Goal: Task Accomplishment & Management: Manage account settings

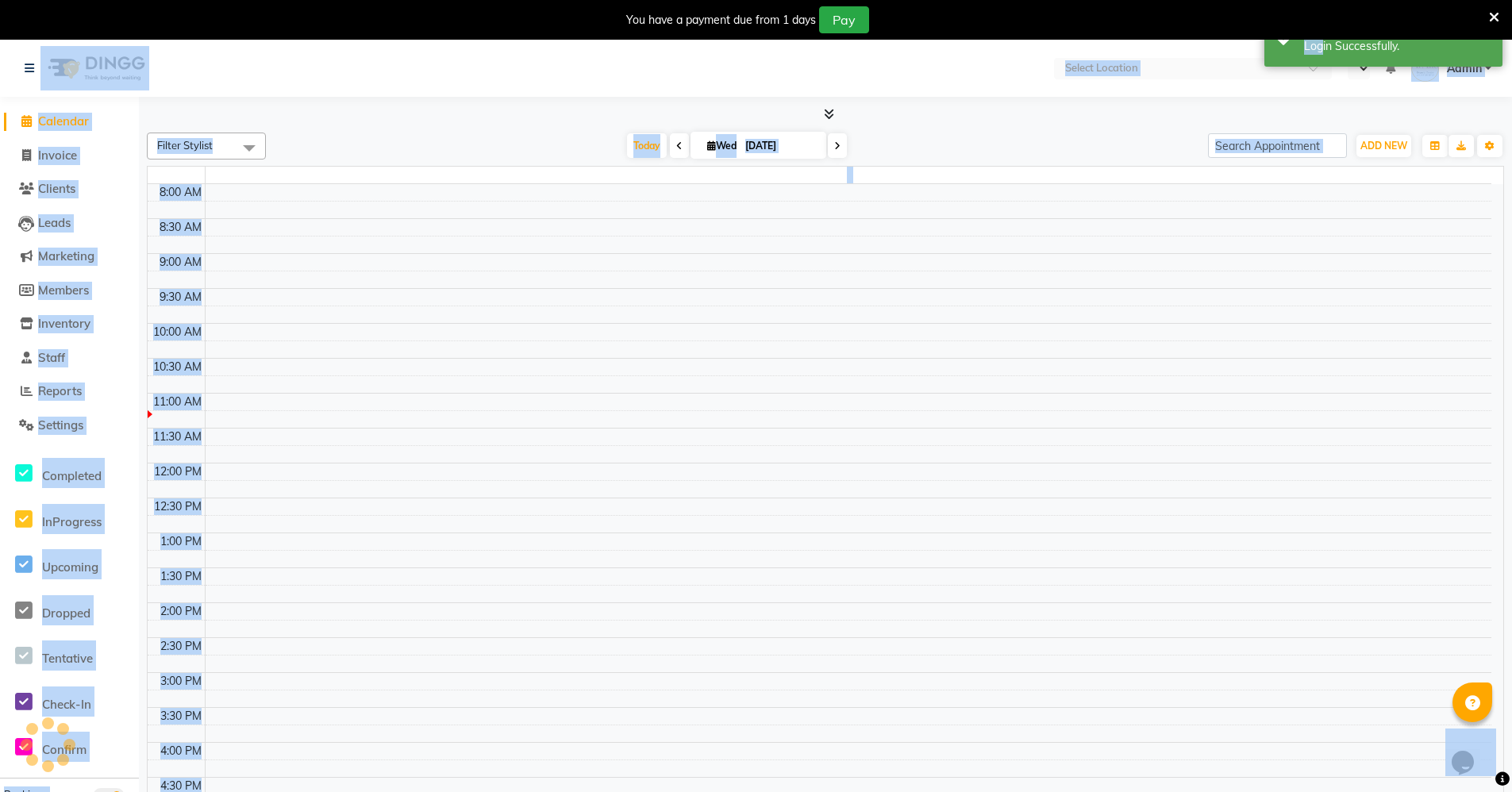
select select "en"
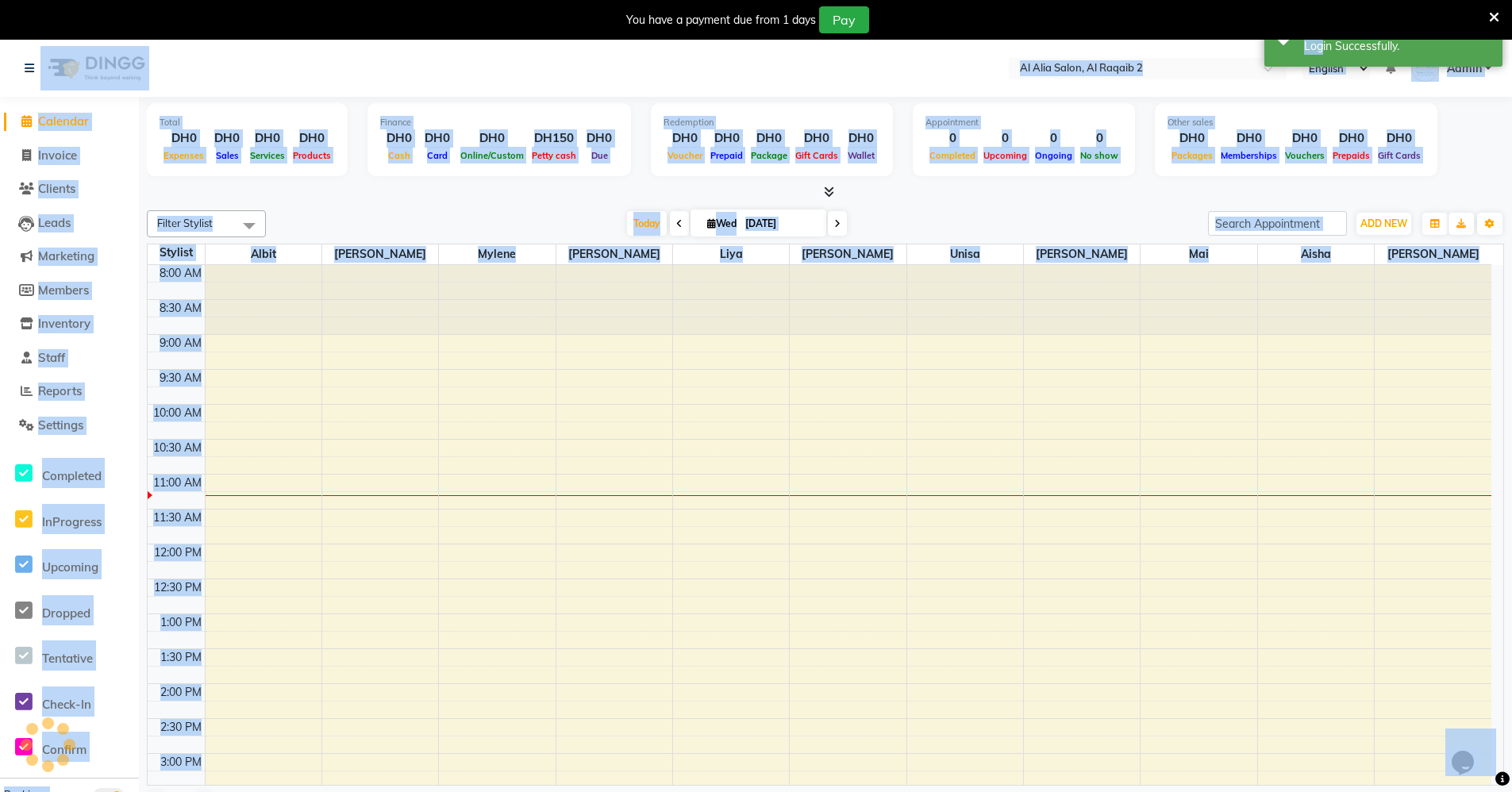
drag, startPoint x: 0, startPoint y: 0, endPoint x: 418, endPoint y: 175, distance: 453.2
click at [445, 110] on div "Finance DH0 Cash DH0 Card DH0 Online/Custom DH150 [PERSON_NAME] cash DH0 Due" at bounding box center [499, 139] width 264 height 73
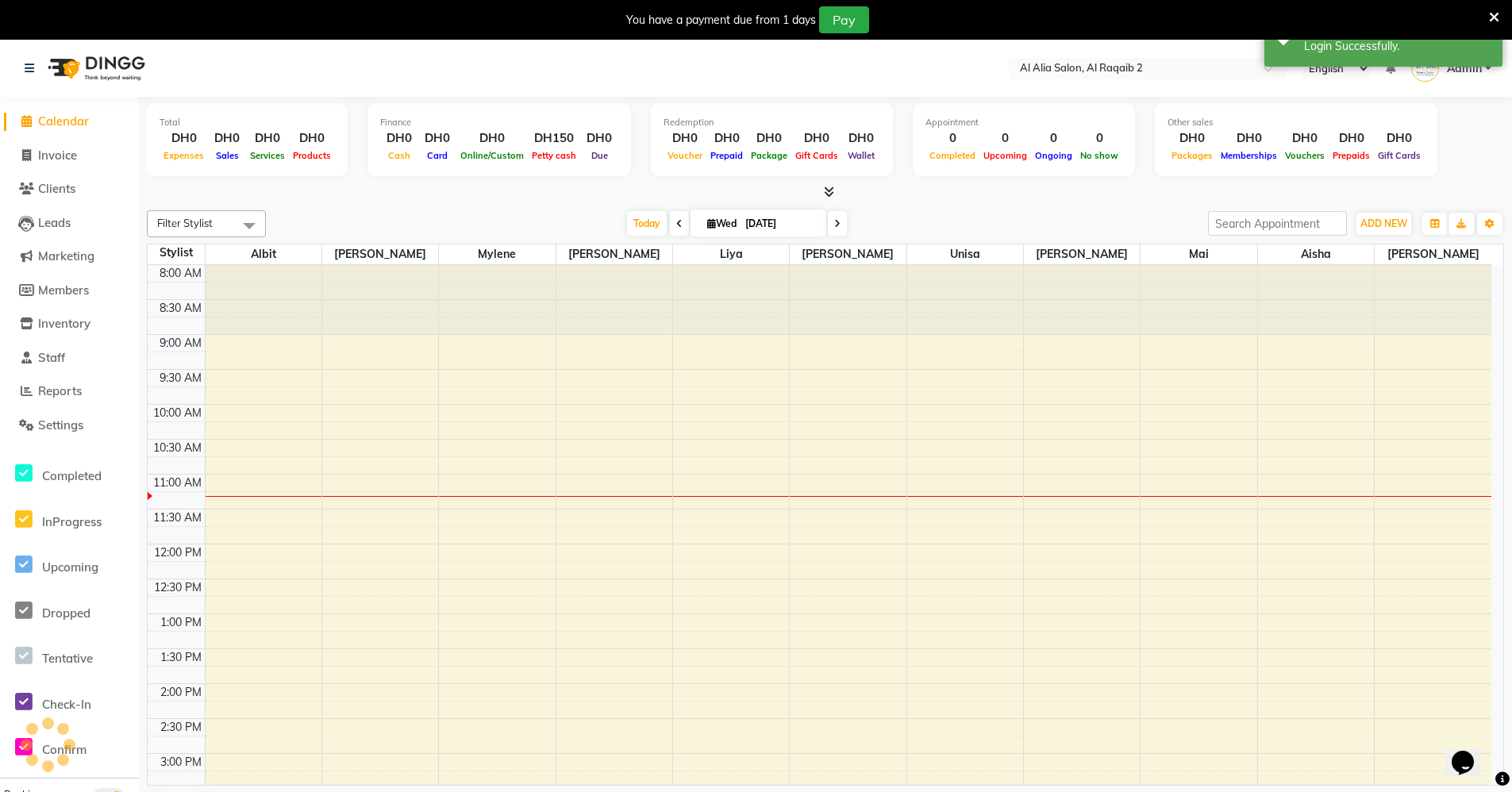
click at [409, 201] on div "Total DH0 Expenses DH0 Sales DH0 Services DH0 Products Finance DH0 Cash DH0 Car…" at bounding box center [824, 464] width 1373 height 736
click at [72, 417] on link "Settings" at bounding box center [69, 425] width 131 height 18
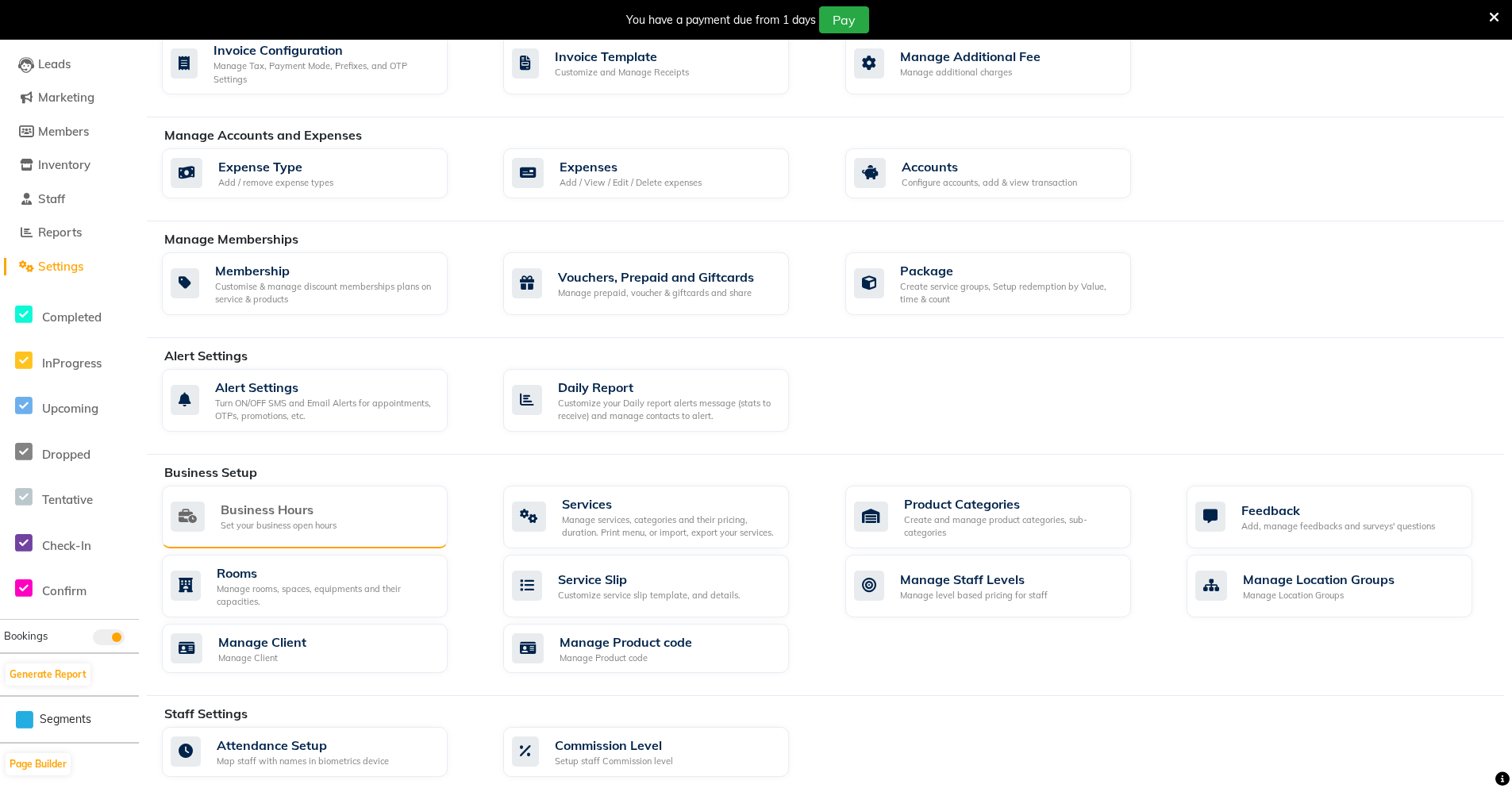
click at [407, 515] on div "Business Hours Set your business open hours" at bounding box center [303, 516] width 265 height 32
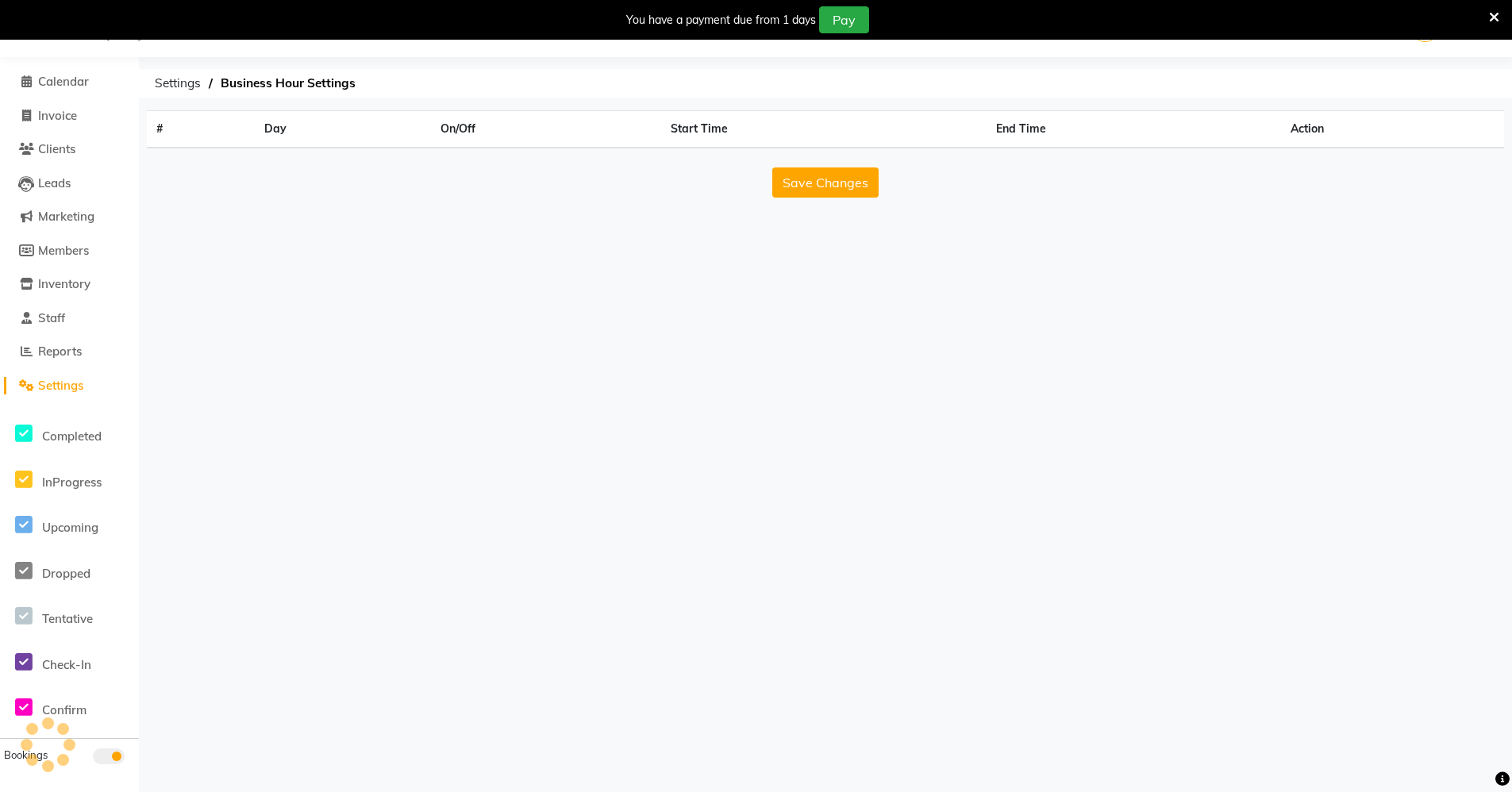
scroll to position [39, 0]
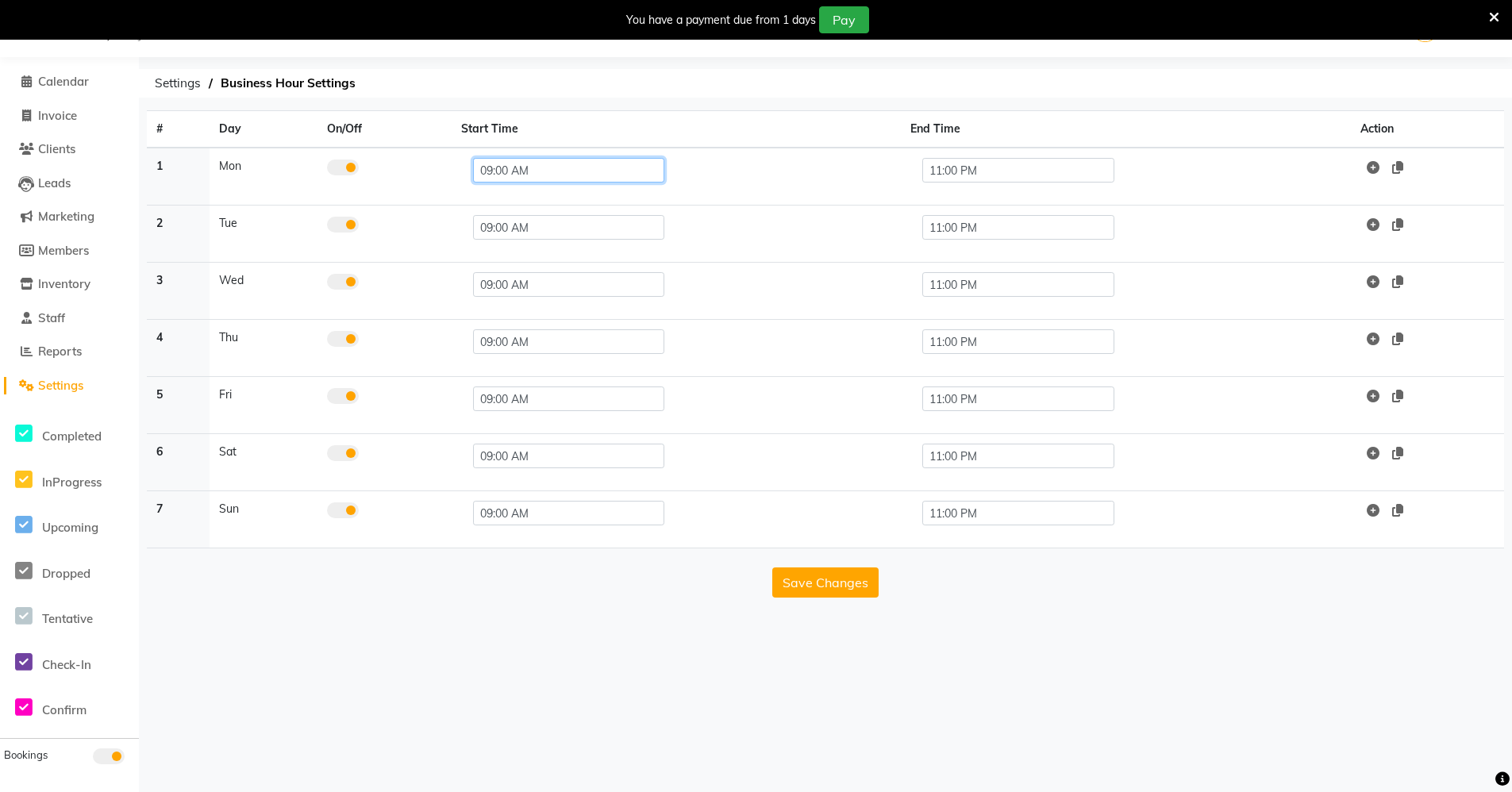
click at [594, 179] on input "09:00 AM" at bounding box center [569, 171] width 191 height 25
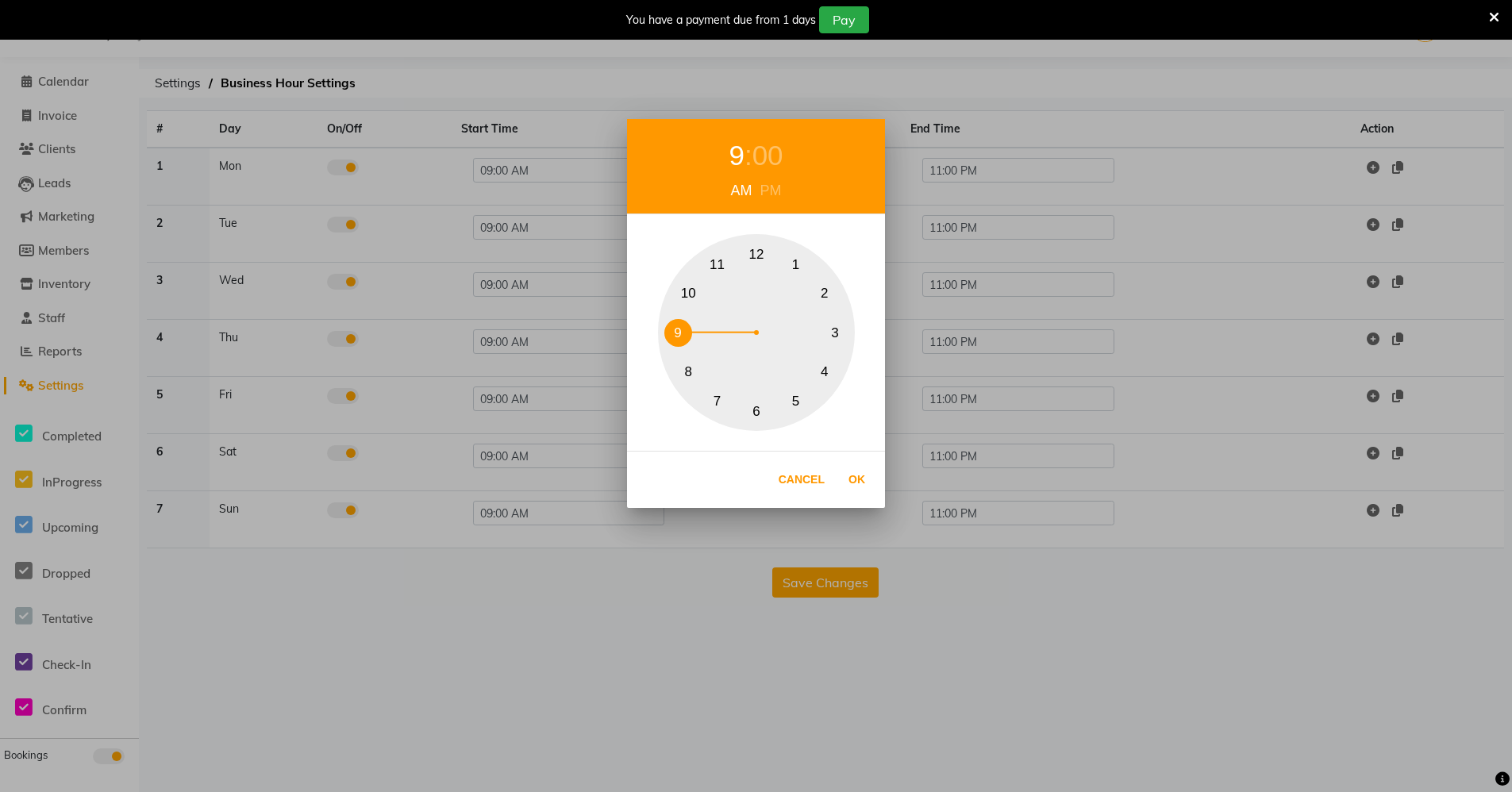
click at [698, 292] on button "10" at bounding box center [688, 293] width 28 height 28
click at [871, 470] on button "Ok" at bounding box center [857, 479] width 32 height 32
type input "10:00 AM"
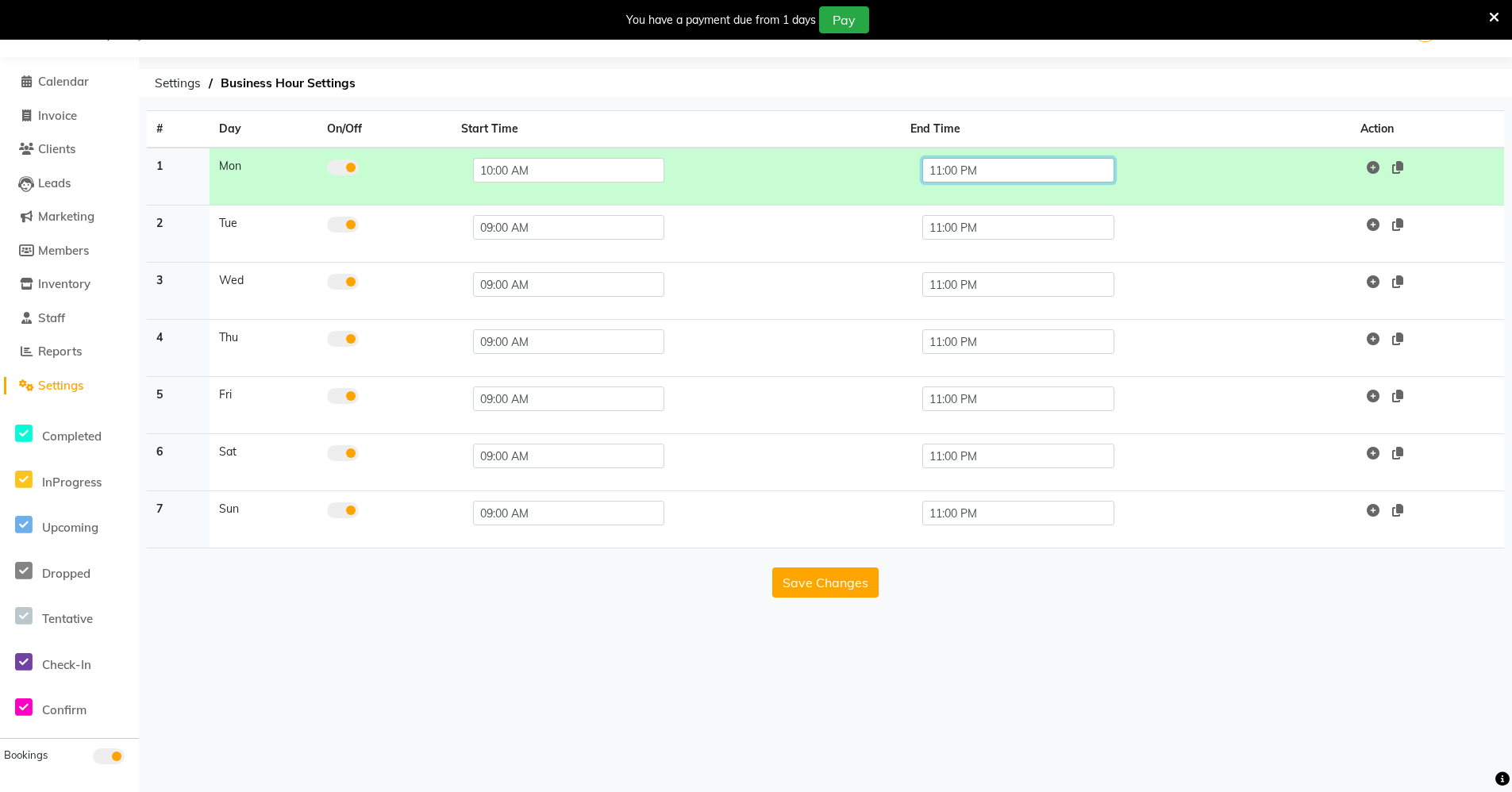
click at [1040, 173] on input "11:00 PM" at bounding box center [1018, 171] width 191 height 25
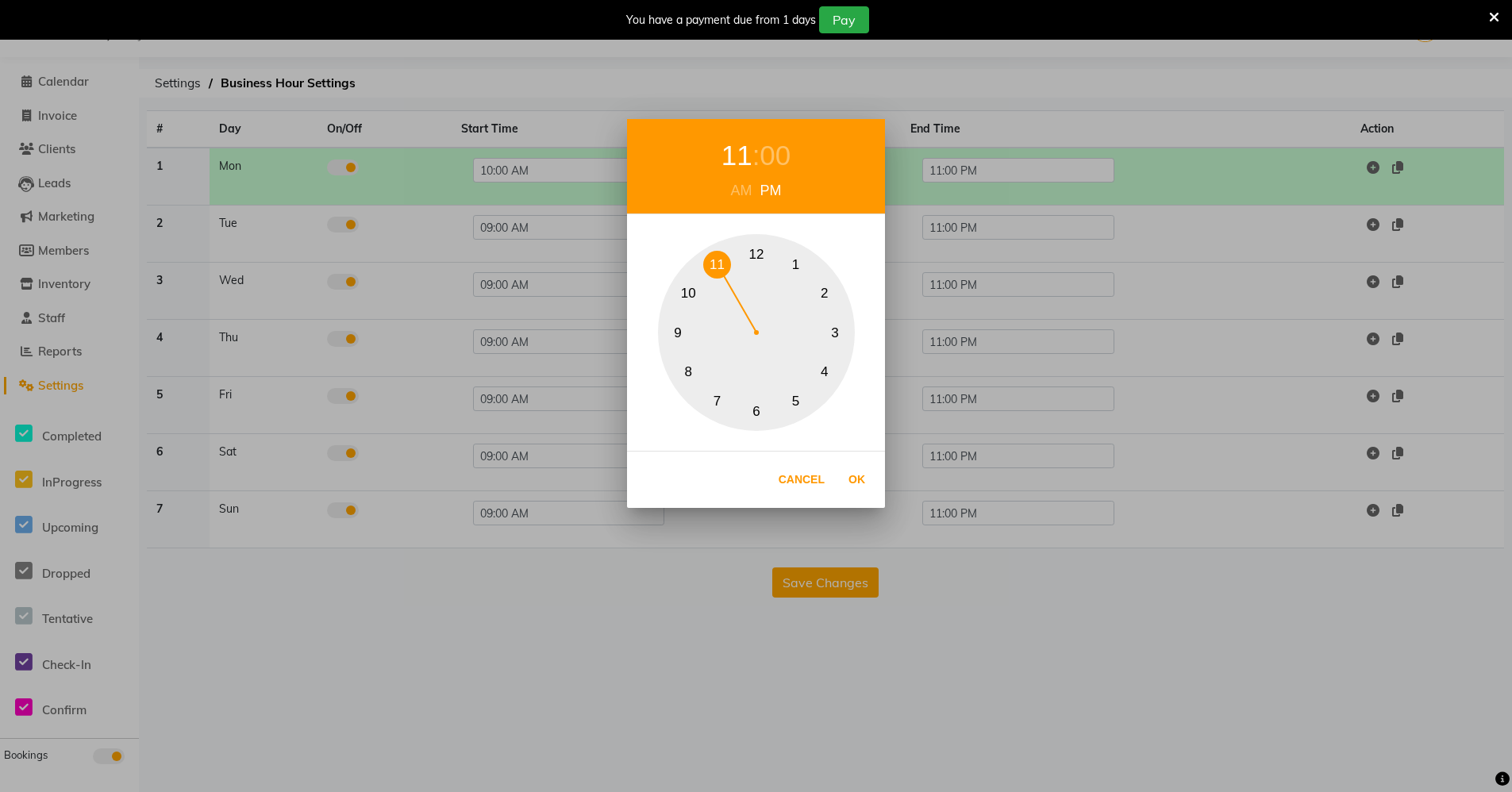
click at [744, 256] on button "12" at bounding box center [756, 254] width 28 height 28
click at [843, 487] on button "Ok" at bounding box center [857, 479] width 32 height 32
type input "12:00 PM"
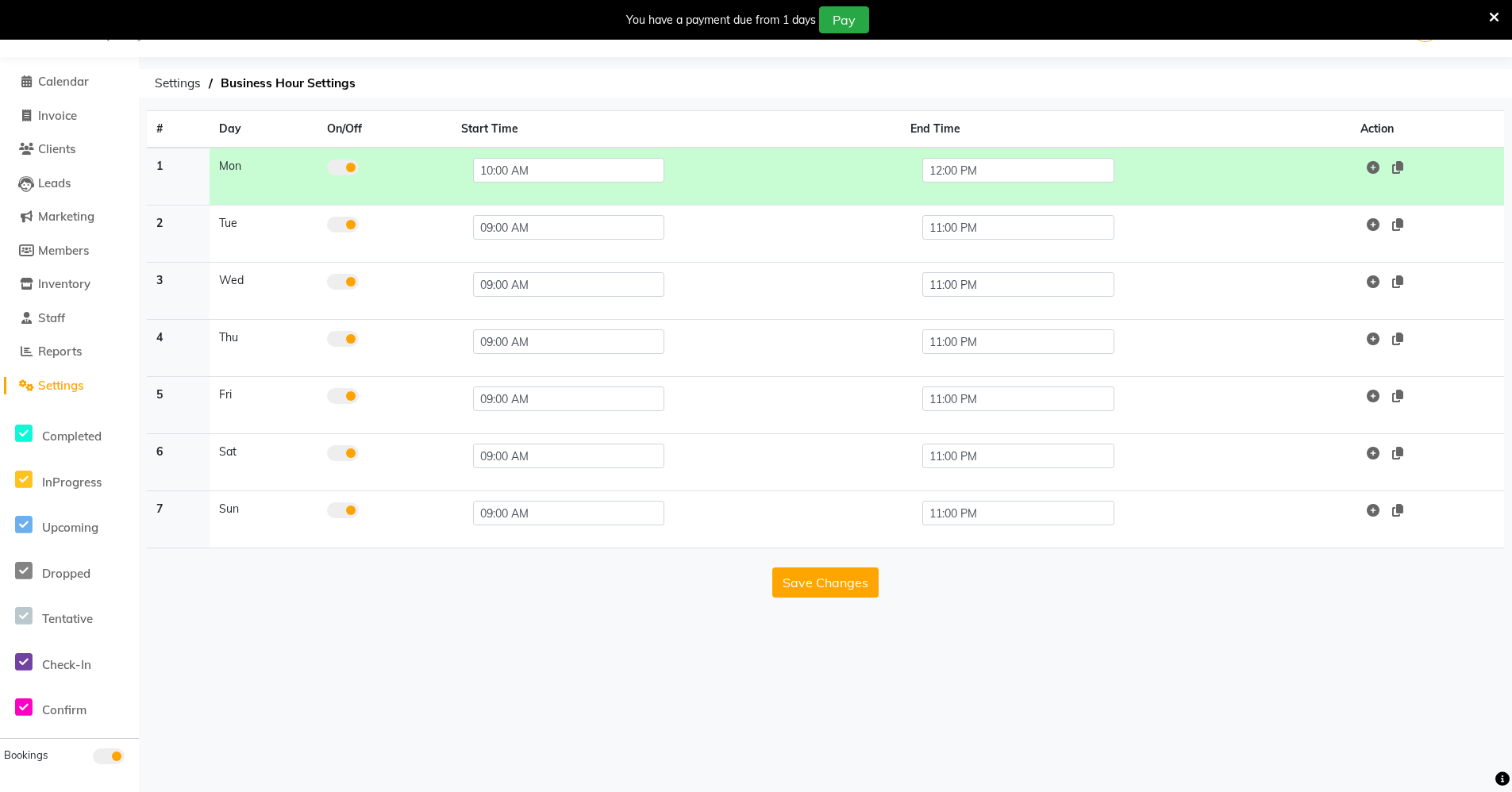
click at [1403, 170] on icon at bounding box center [1398, 167] width 11 height 13
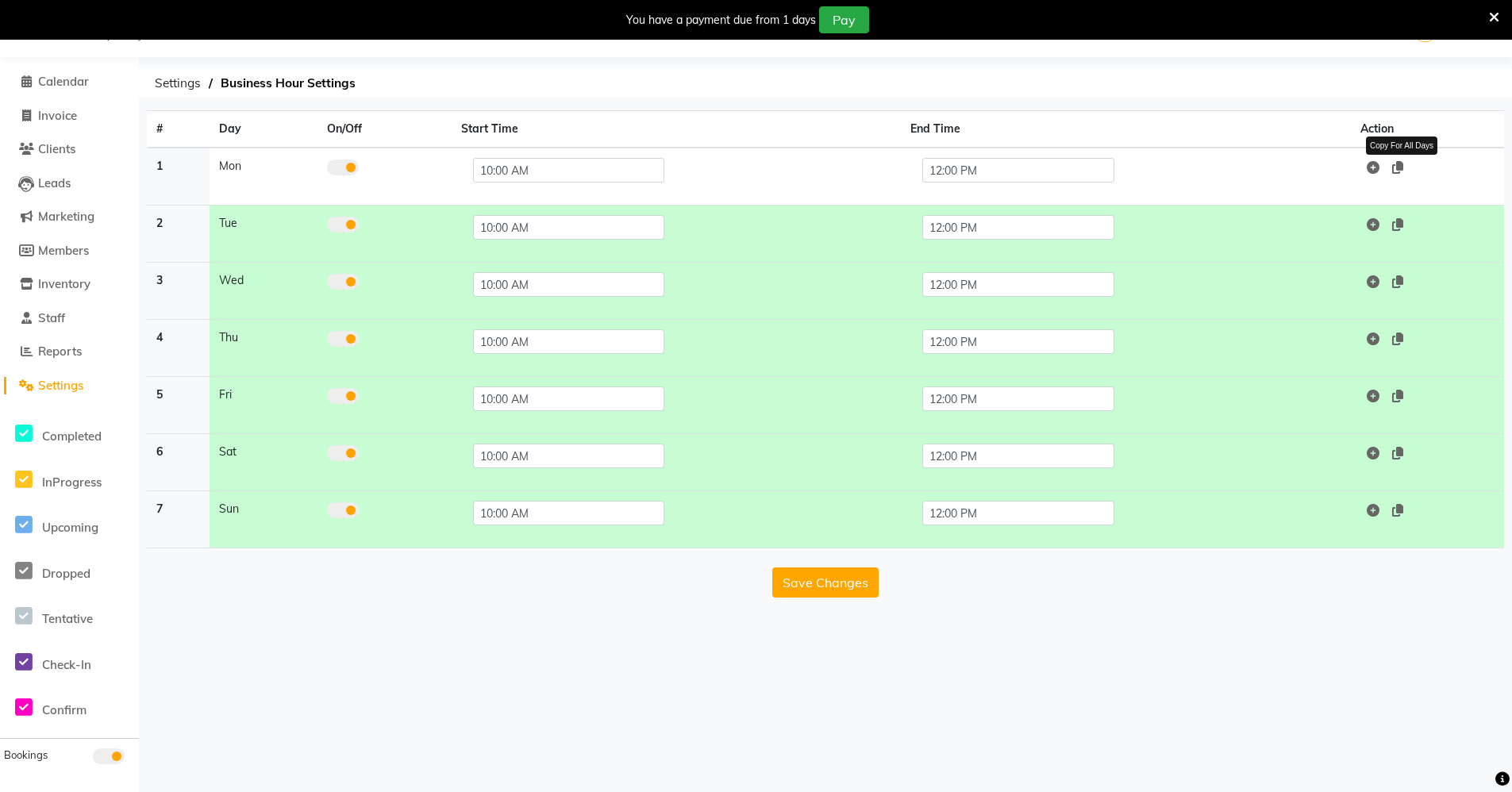
click at [1403, 170] on icon at bounding box center [1398, 167] width 11 height 13
click at [807, 591] on button "Save Changes" at bounding box center [825, 583] width 106 height 30
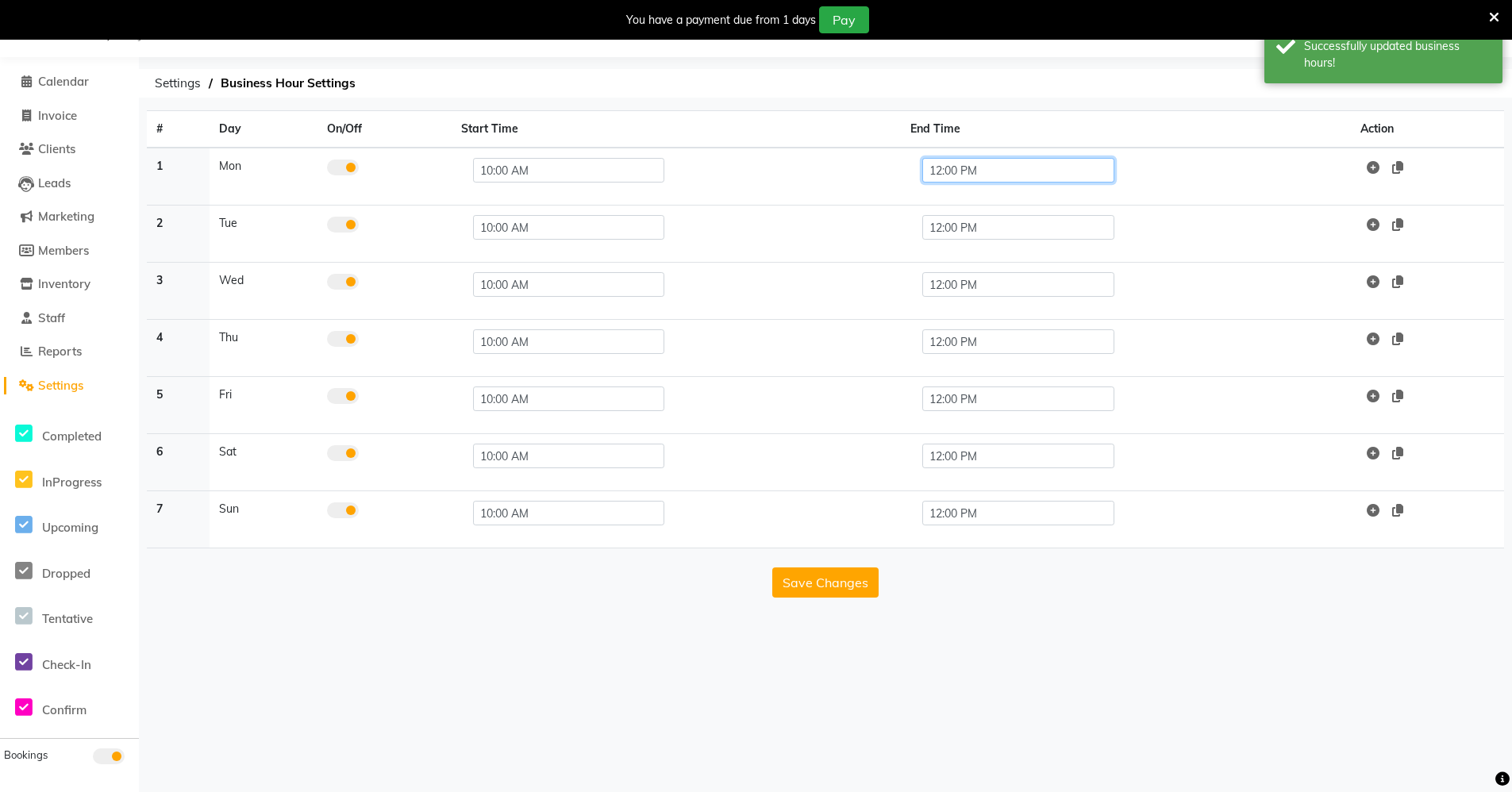
click at [994, 164] on input "12:00 PM" at bounding box center [1018, 171] width 191 height 25
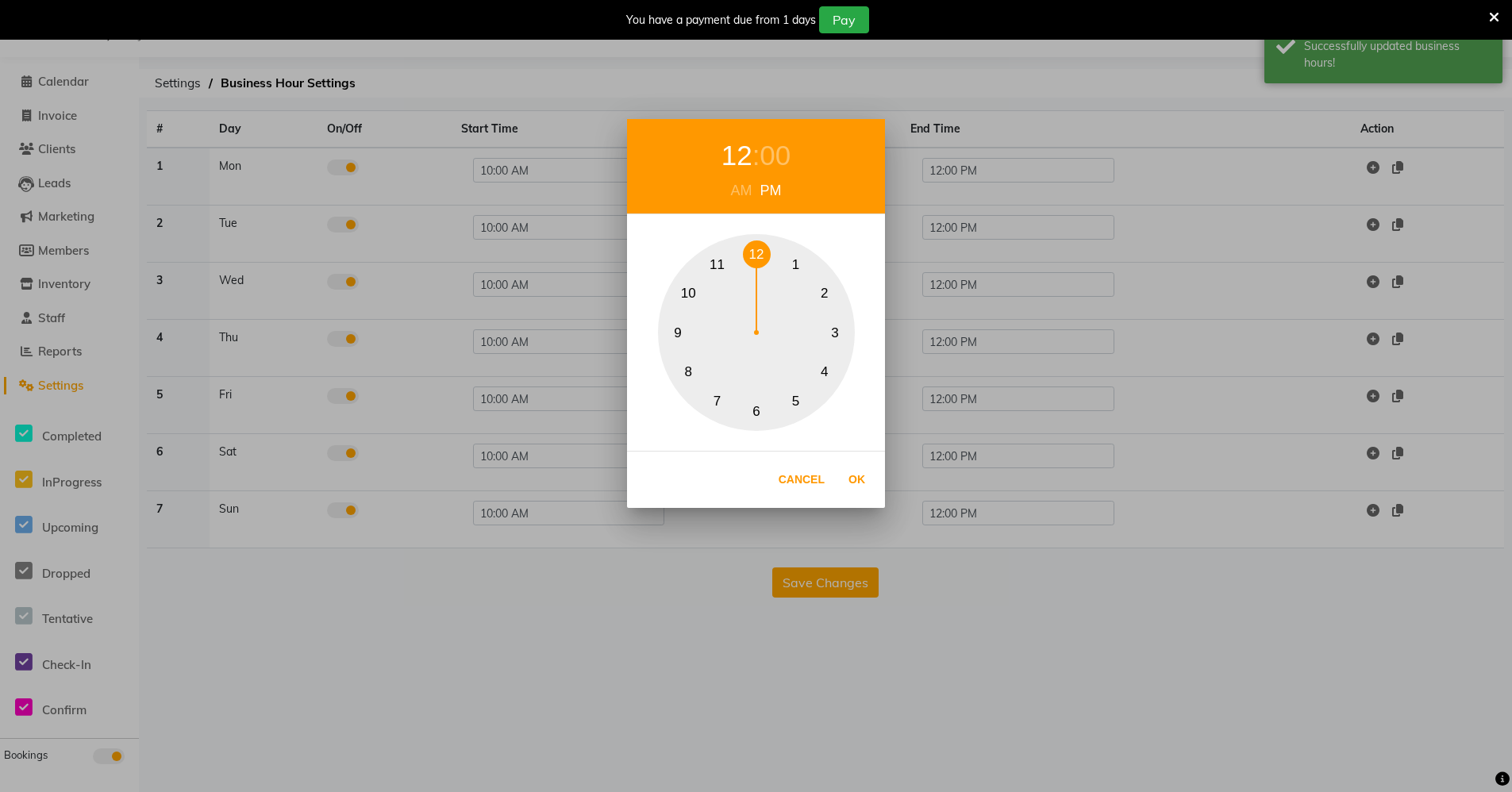
click at [713, 264] on button "11" at bounding box center [716, 264] width 28 height 28
click at [773, 152] on div "00" at bounding box center [774, 156] width 31 height 42
drag, startPoint x: 750, startPoint y: 247, endPoint x: 719, endPoint y: 264, distance: 35.4
click at [716, 260] on div "0 5 10 15 20 25 30 35 40 45 50 55" at bounding box center [756, 333] width 197 height 197
click at [862, 483] on button "Ok" at bounding box center [857, 479] width 32 height 32
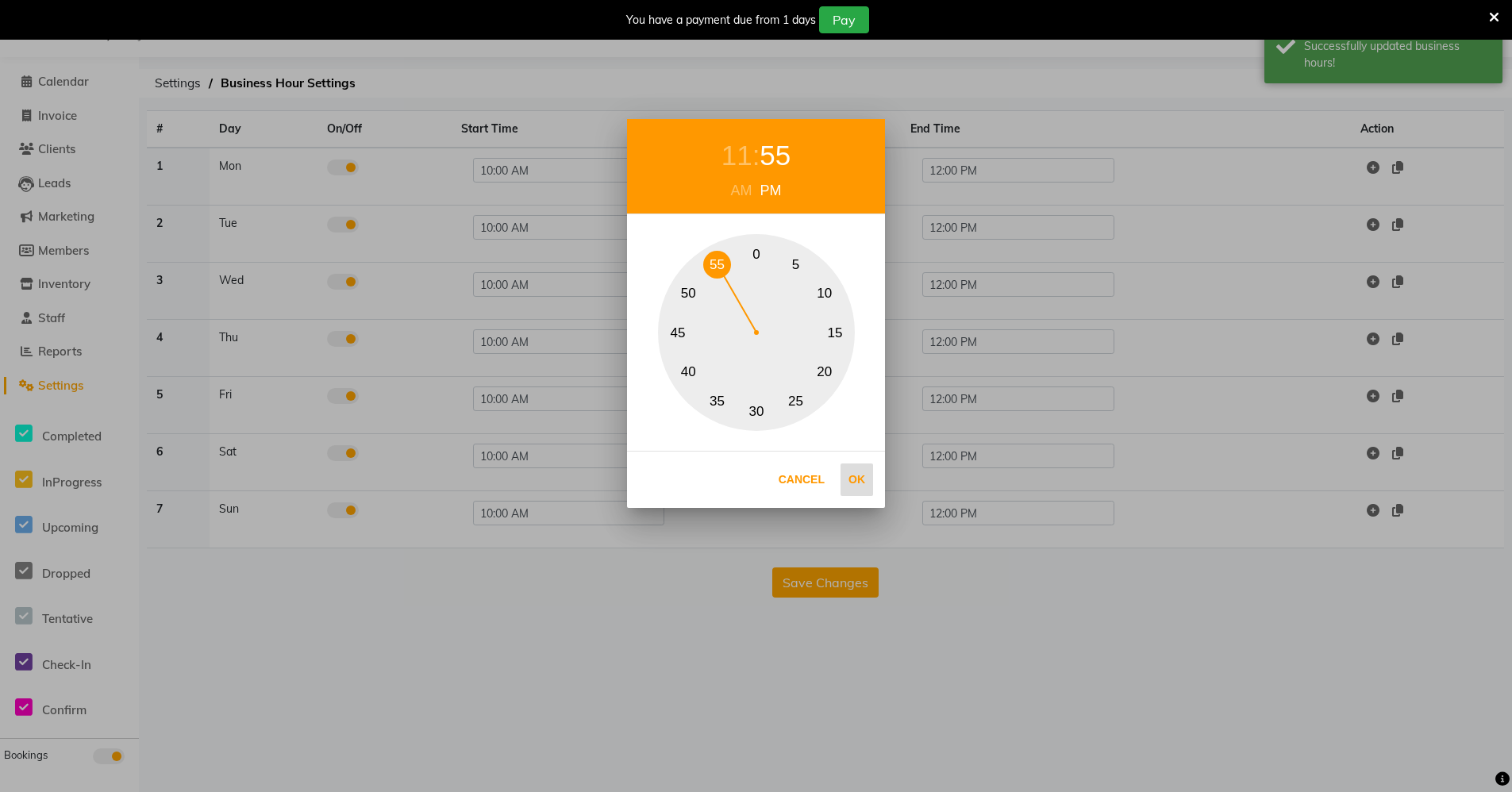
type input "11:55 PM"
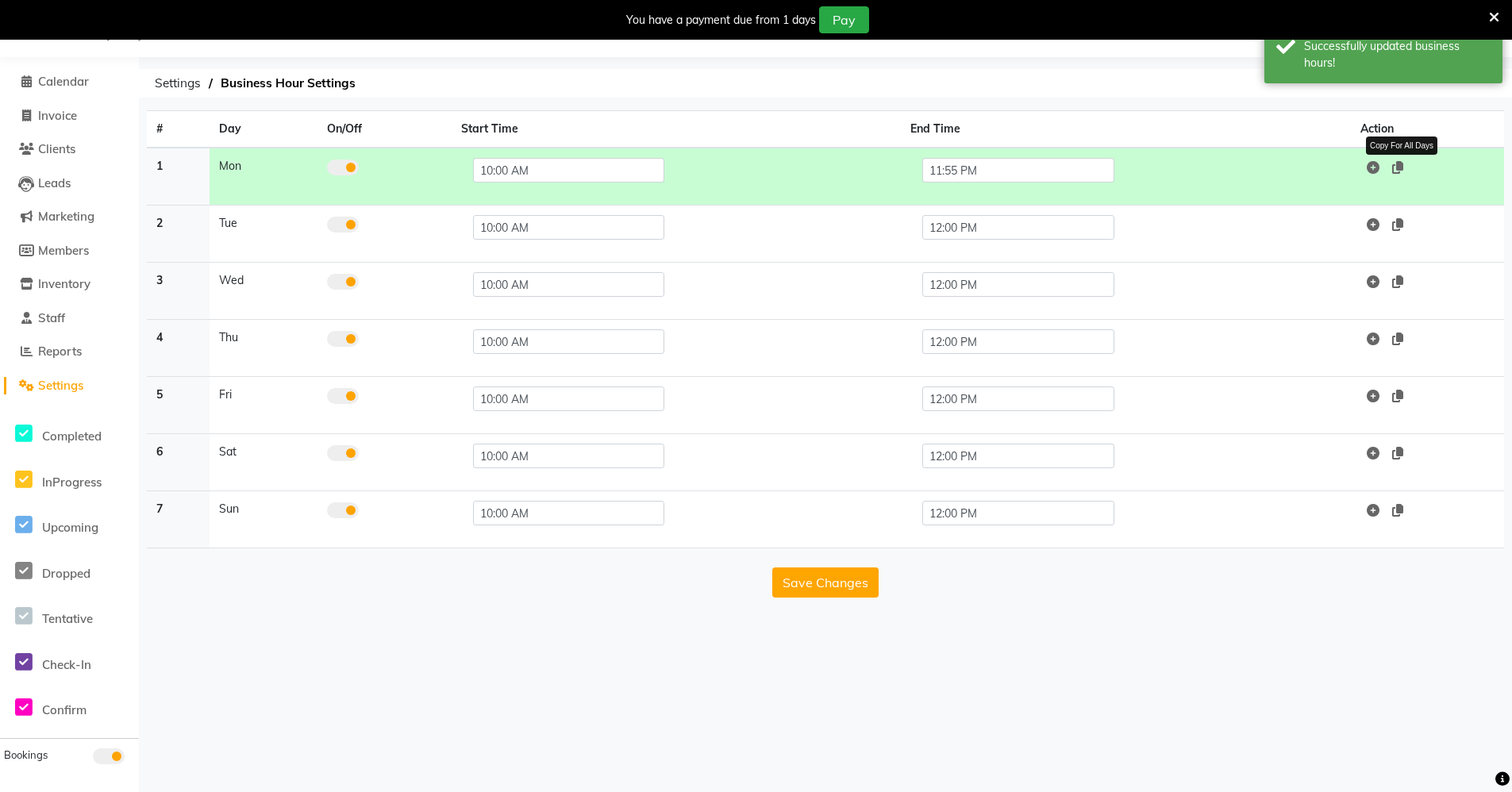
click at [1401, 169] on icon at bounding box center [1398, 167] width 11 height 13
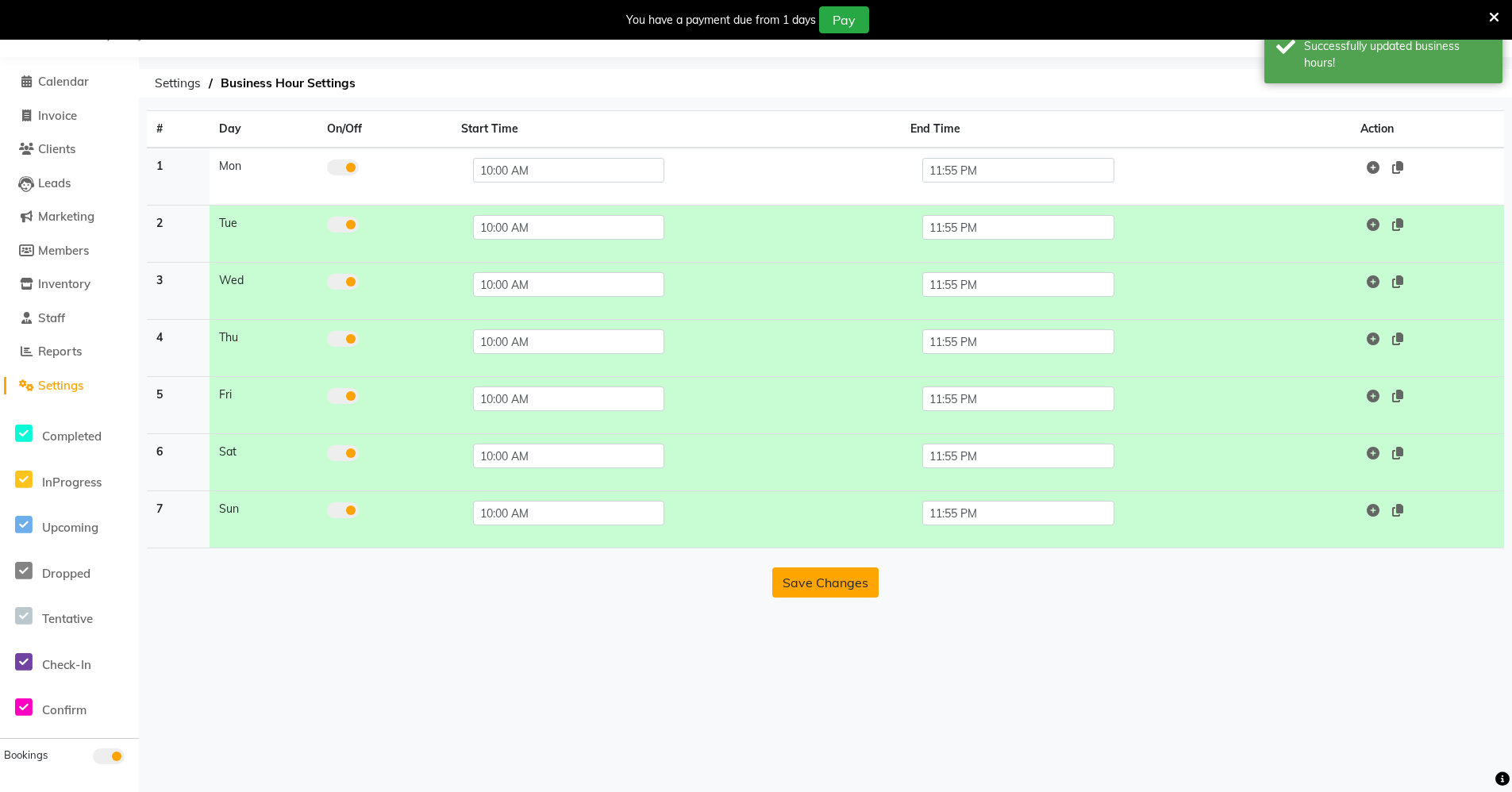
click at [871, 575] on button "Save Changes" at bounding box center [825, 583] width 106 height 30
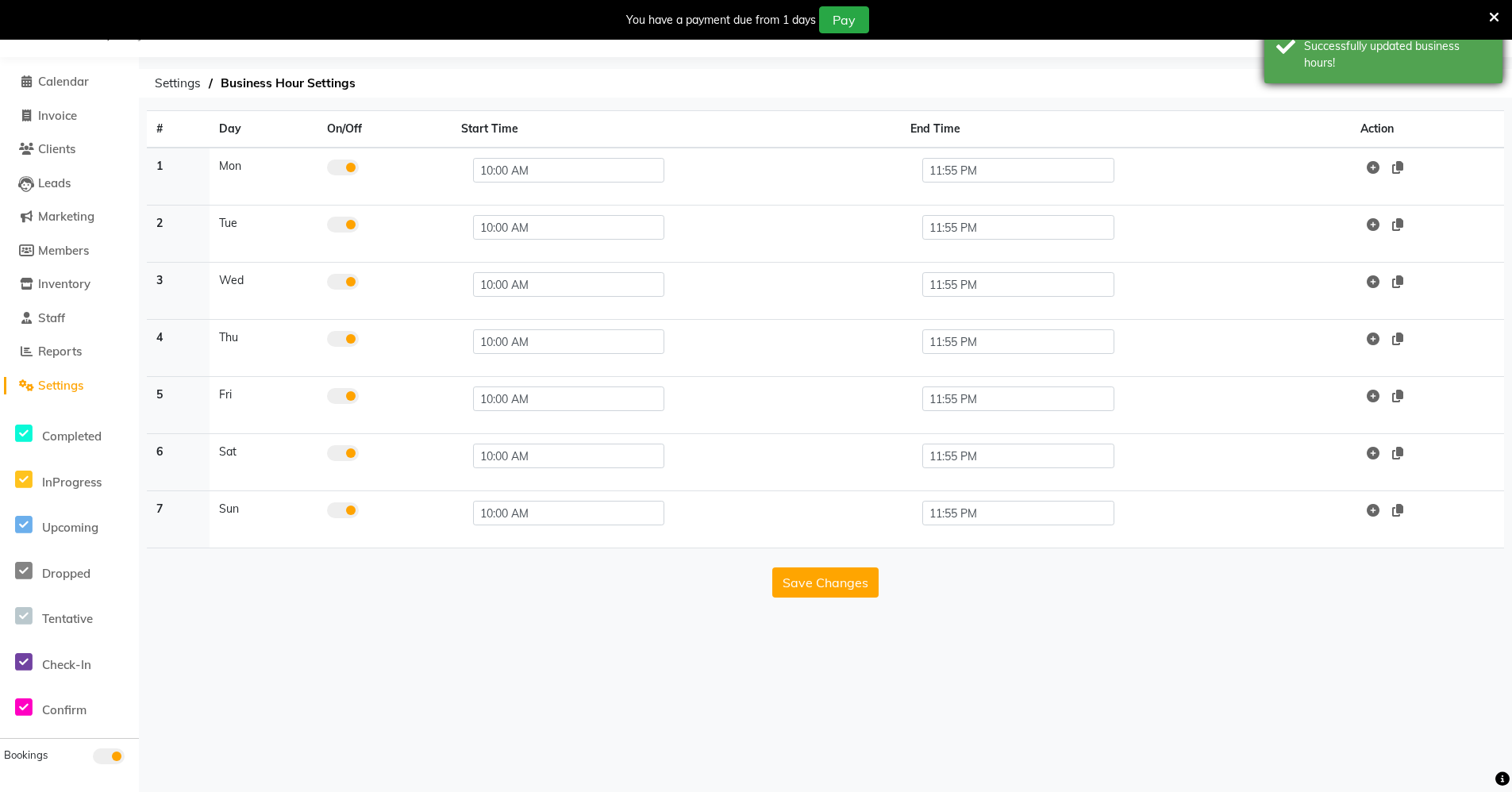
click at [1337, 60] on div "Successfully updated business hours!" at bounding box center [1397, 55] width 187 height 33
click at [55, 380] on span "Settings" at bounding box center [61, 384] width 46 height 15
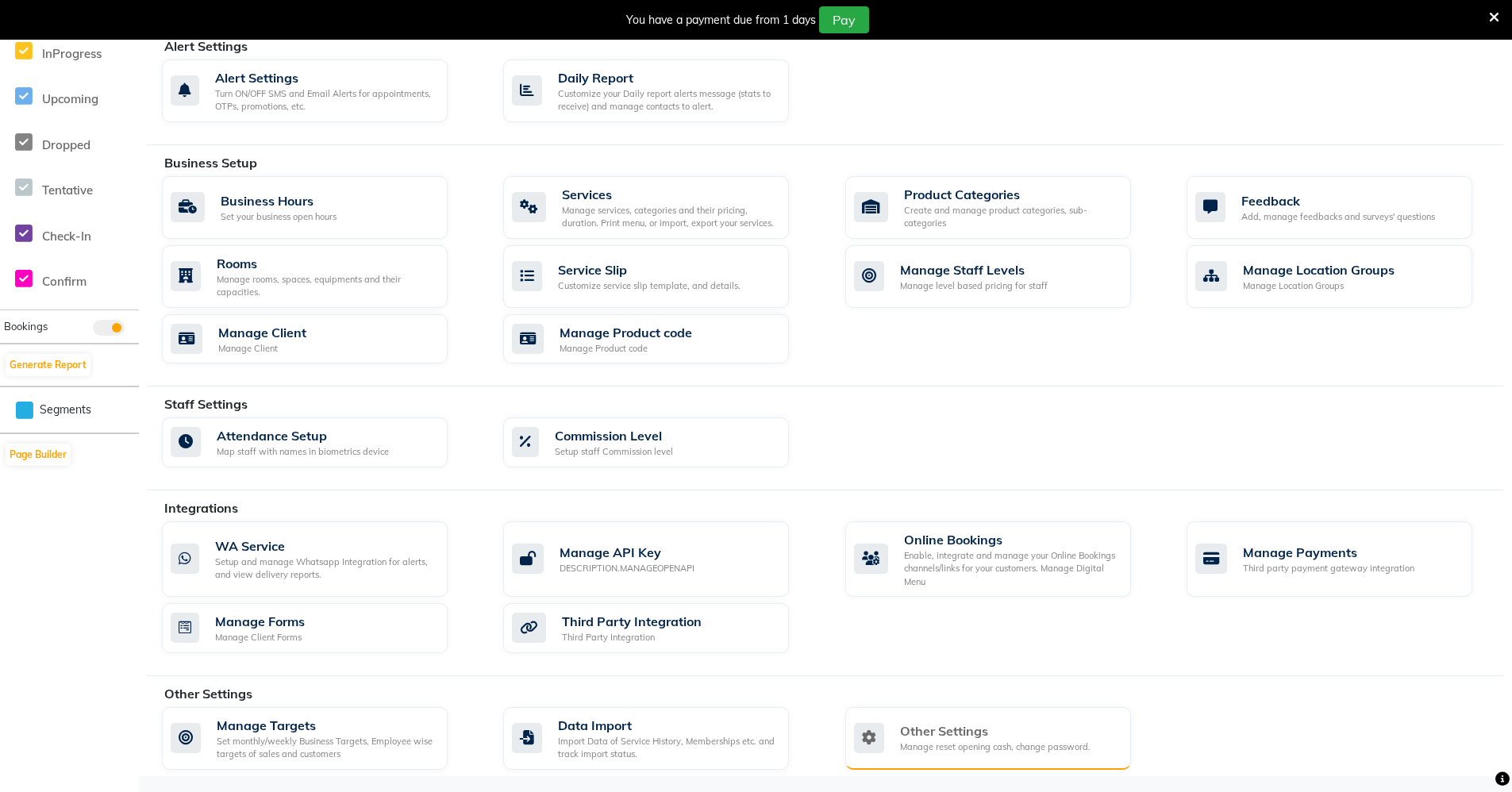
click at [972, 714] on div "Other Settings Manage reset opening cash, change password." at bounding box center [987, 738] width 285 height 63
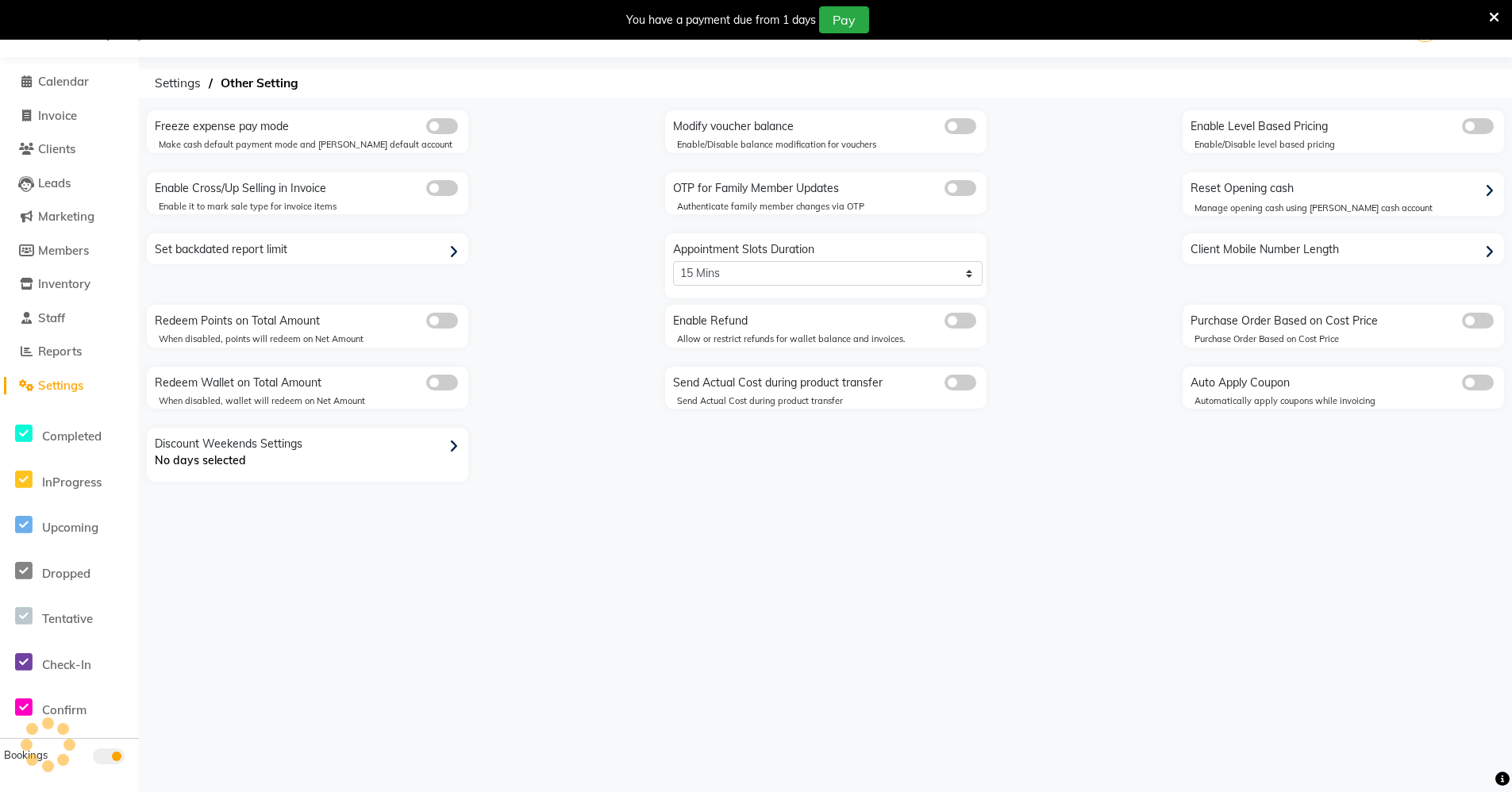
scroll to position [39, 0]
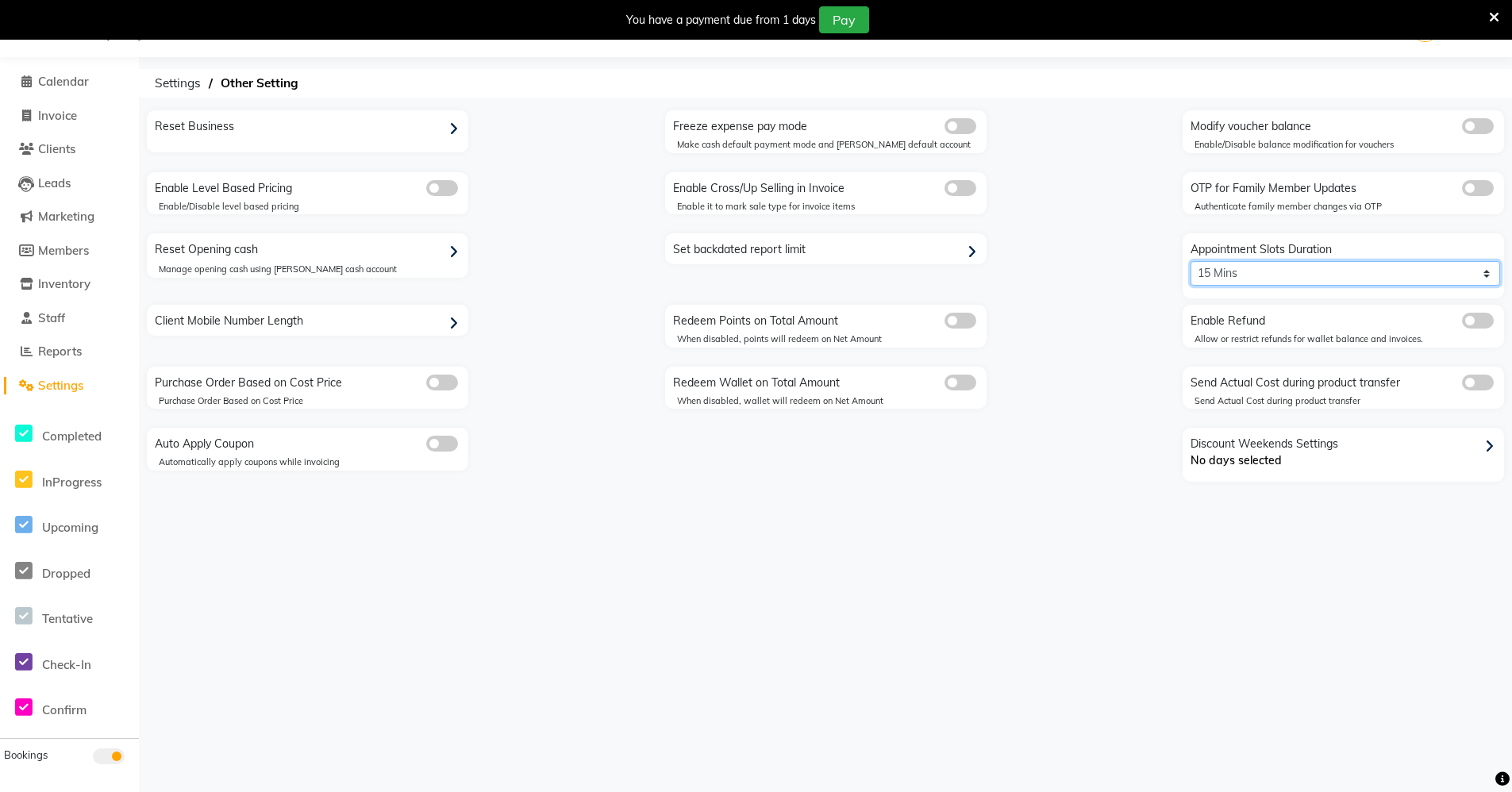
drag, startPoint x: 1385, startPoint y: 272, endPoint x: 1366, endPoint y: 287, distance: 24.2
click at [1383, 274] on select "5 Mins 10 Mins 15 Mins 20 Mins 25 Mins 30 Mins 35 Mins 40 Mins 45 Mins 50 Mins …" at bounding box center [1345, 274] width 309 height 25
select select "0: 5"
click at [1190, 261] on select "5 Mins 10 Mins 15 Mins 20 Mins 25 Mins 30 Mins 35 Mins 40 Mins 45 Mins 50 Mins …" at bounding box center [1345, 274] width 309 height 25
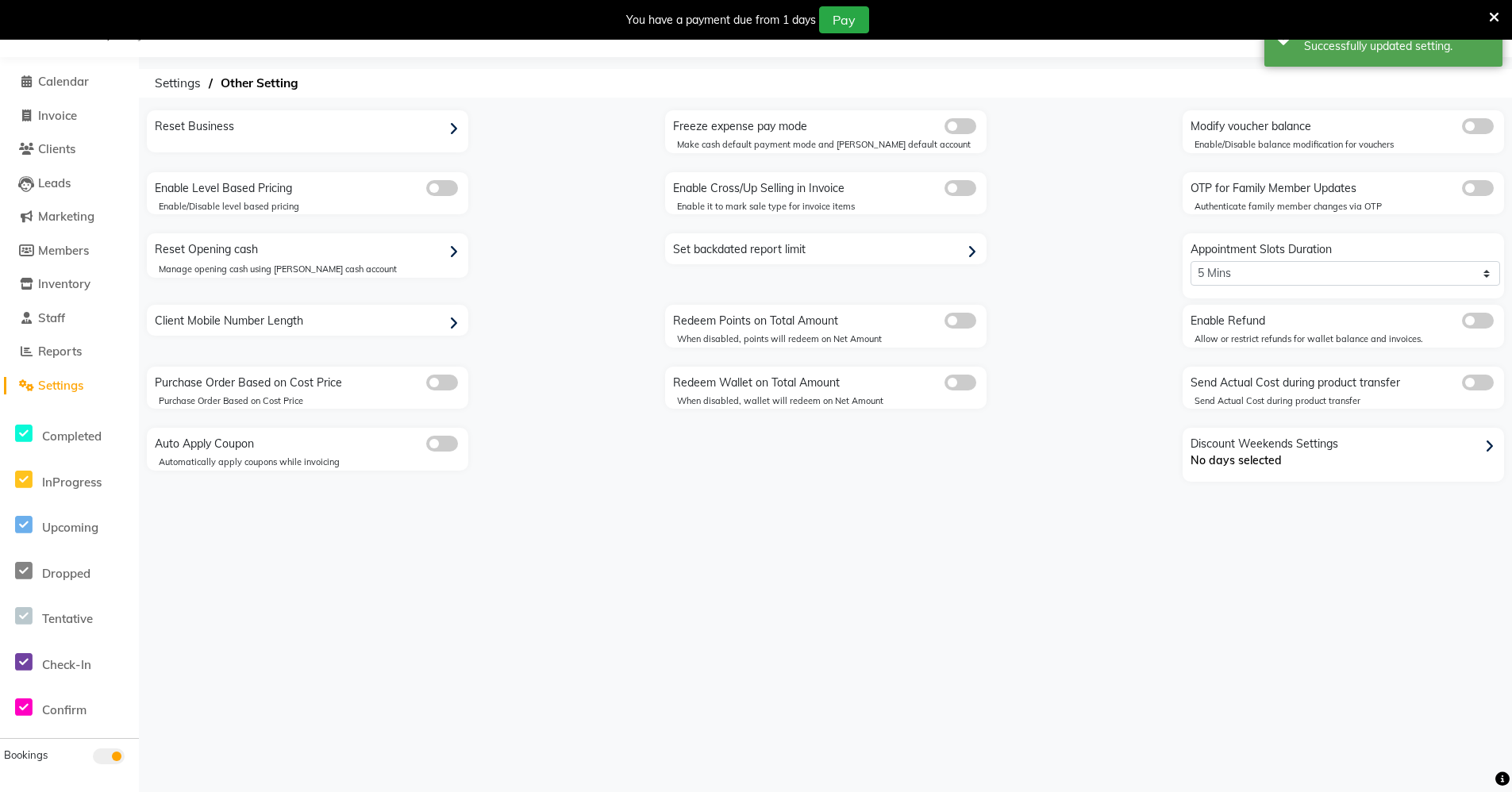
drag, startPoint x: 1121, startPoint y: 478, endPoint x: 1153, endPoint y: 423, distance: 63.6
click at [1121, 477] on div "Reset Business Freeze expense pay mode Make cash default payment mode and [PERS…" at bounding box center [825, 296] width 1381 height 373
click at [964, 123] on span at bounding box center [959, 126] width 31 height 16
click at [944, 129] on input "checkbox" at bounding box center [944, 129] width 0 height 0
click at [964, 123] on span at bounding box center [959, 126] width 31 height 16
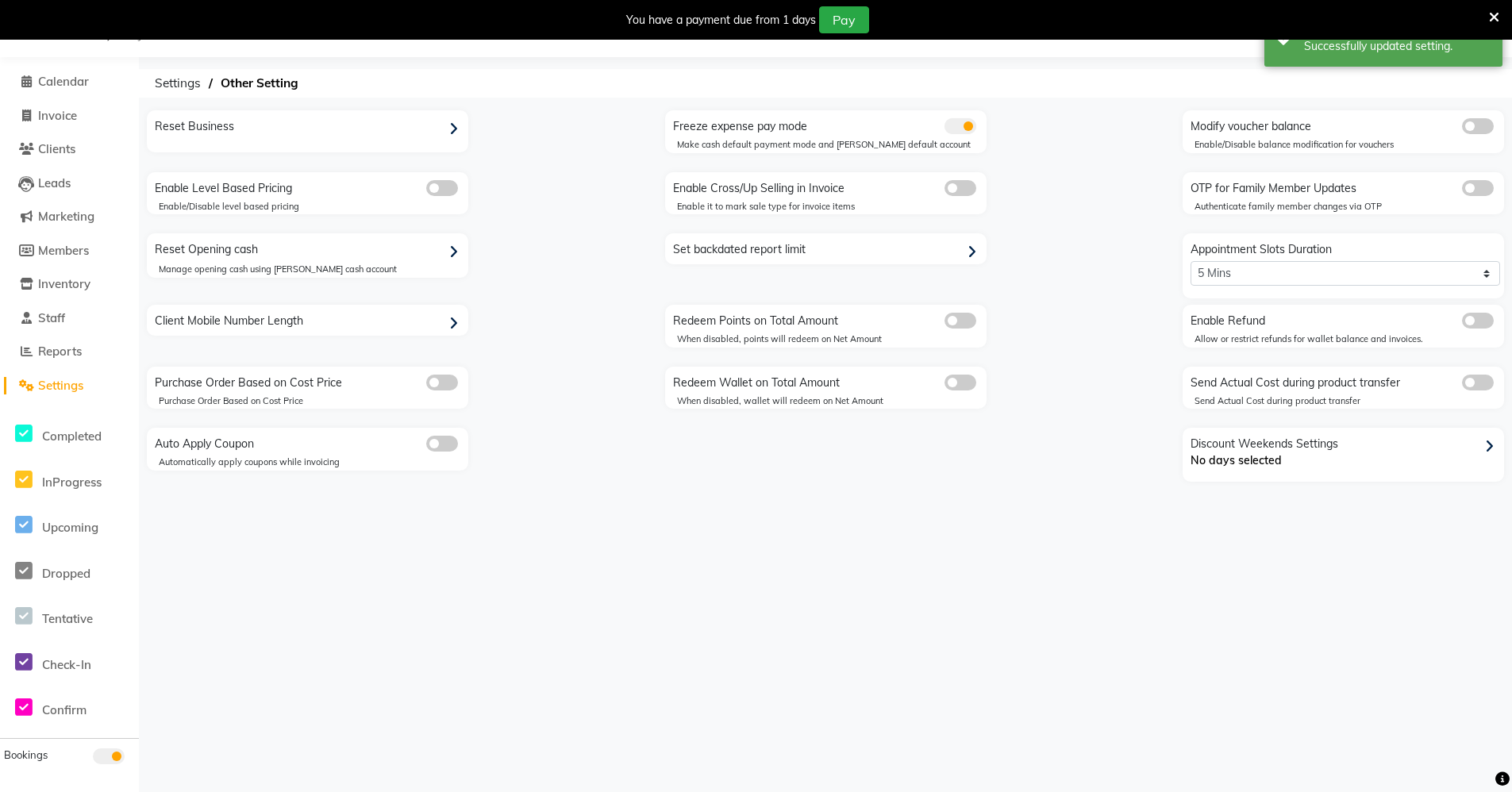
click at [944, 129] on input "checkbox" at bounding box center [944, 129] width 0 height 0
click at [1323, 65] on div "Success Successfully updated setting." at bounding box center [1383, 38] width 238 height 57
click at [972, 136] on div "Freeze expense pay mode Make cash default payment mode and [PERSON_NAME] defaul…" at bounding box center [825, 131] width 321 height 43
click at [967, 124] on span at bounding box center [959, 126] width 31 height 16
click at [944, 129] on input "checkbox" at bounding box center [944, 129] width 0 height 0
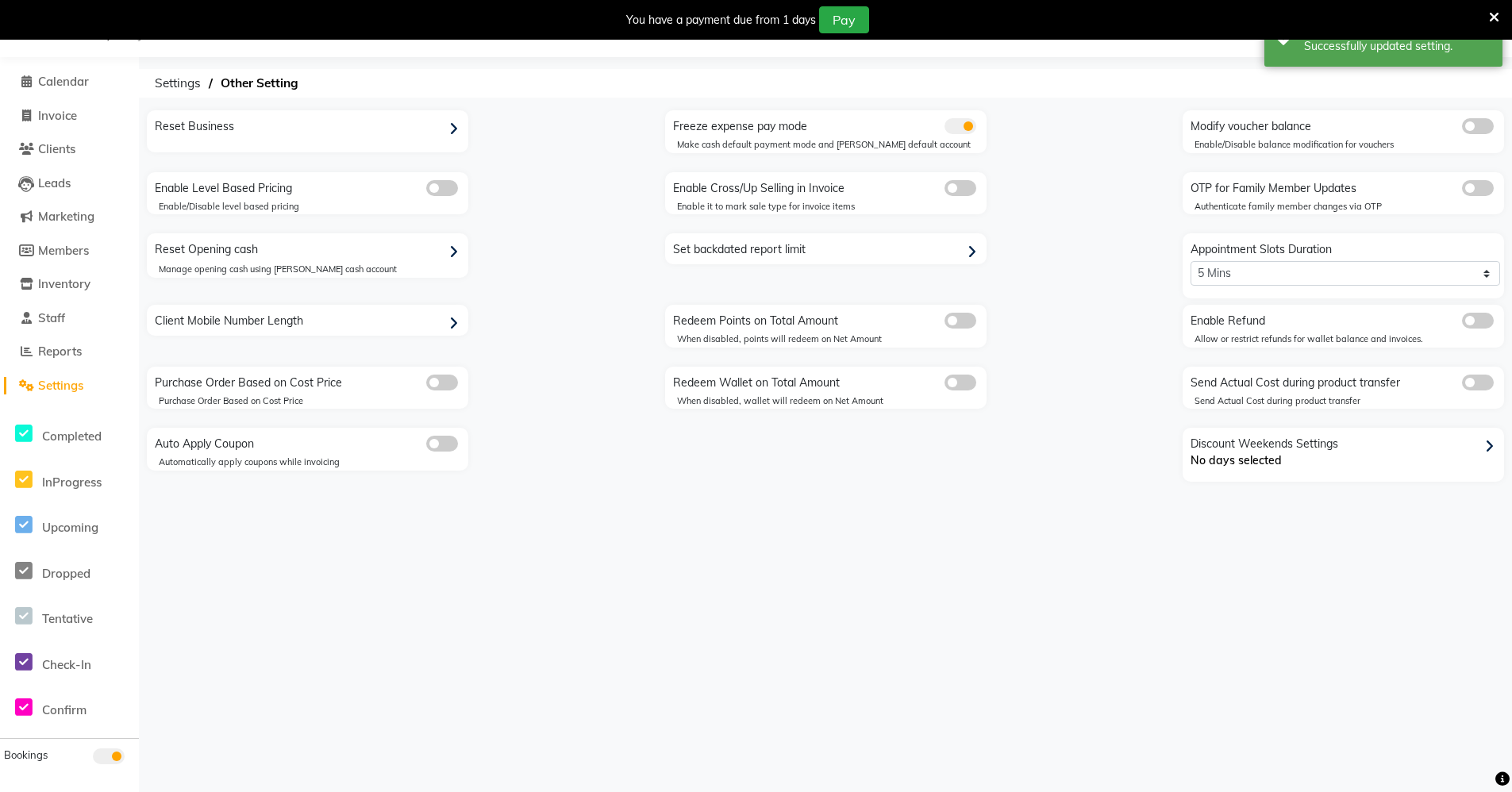
drag, startPoint x: 984, startPoint y: 229, endPoint x: 967, endPoint y: 244, distance: 22.7
click at [976, 237] on div "Reset Business Freeze expense pay mode Make cash default payment mode and [PERS…" at bounding box center [825, 296] width 1381 height 373
click at [966, 246] on div "Set backdated report limit" at bounding box center [827, 249] width 317 height 25
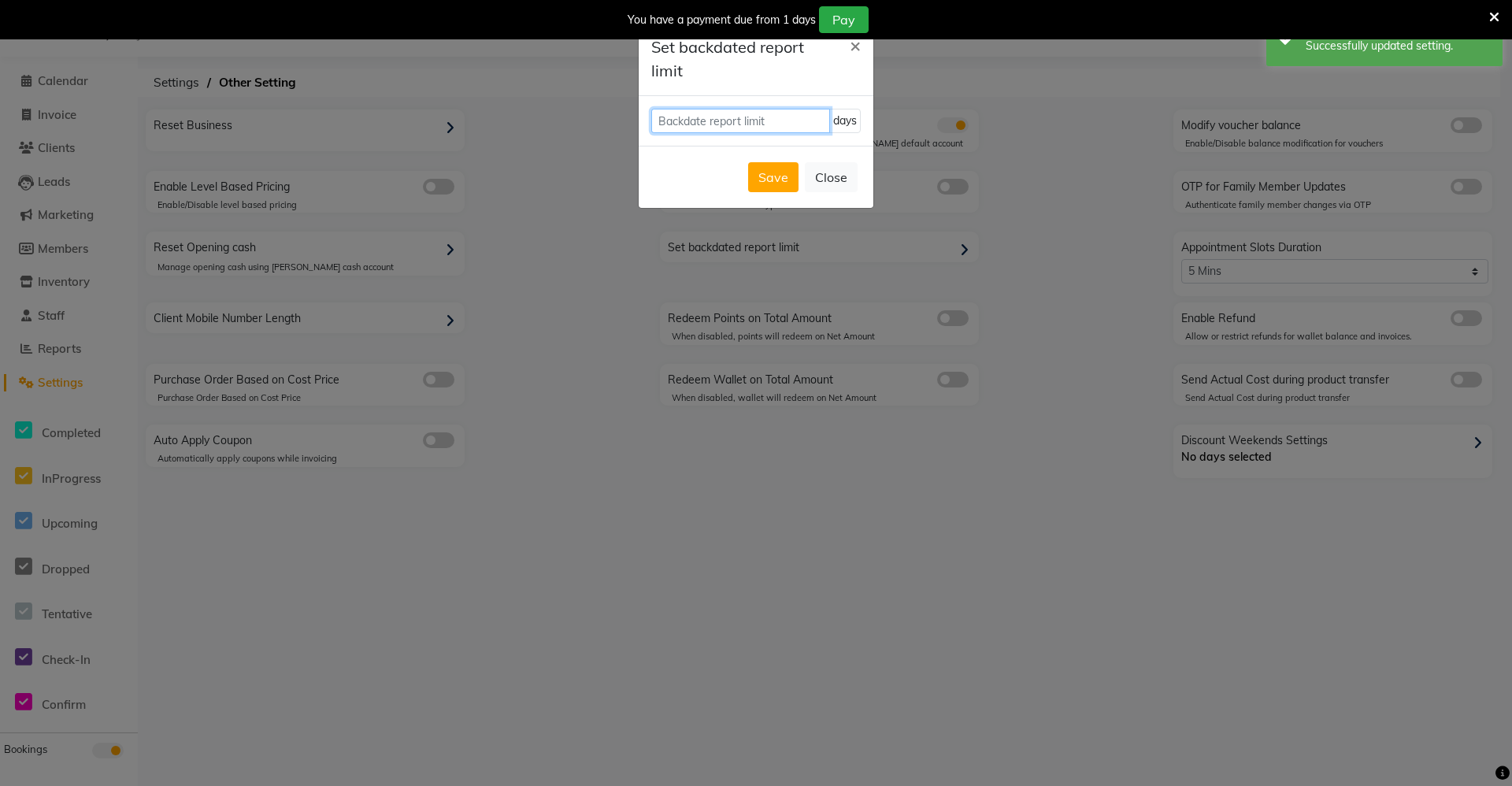
click at [803, 130] on input "number" at bounding box center [740, 121] width 178 height 25
click at [803, 130] on input "number" at bounding box center [740, 121] width 178 height 25
type input "365"
click at [780, 185] on button "Save" at bounding box center [773, 177] width 51 height 30
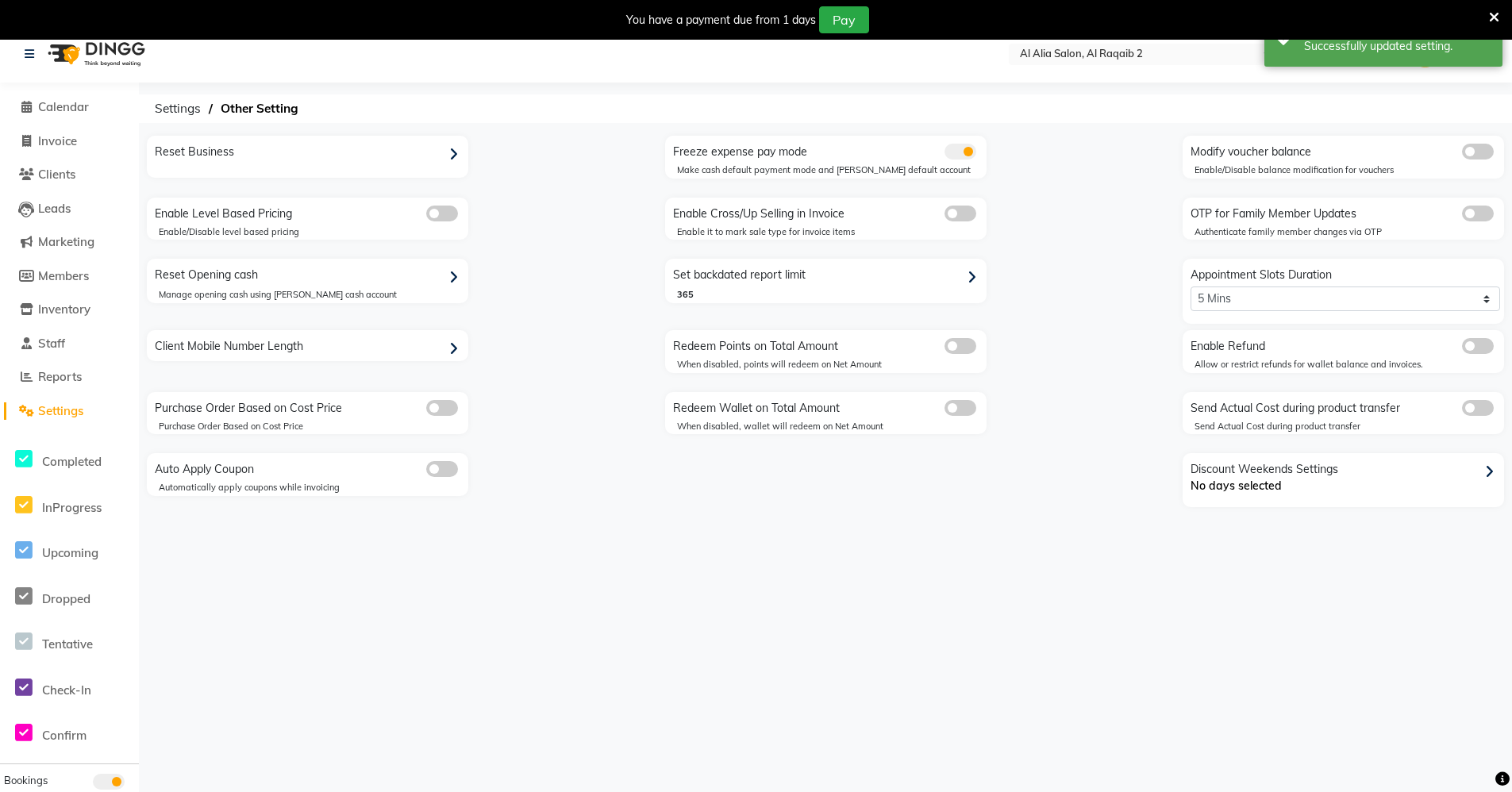
scroll to position [0, 0]
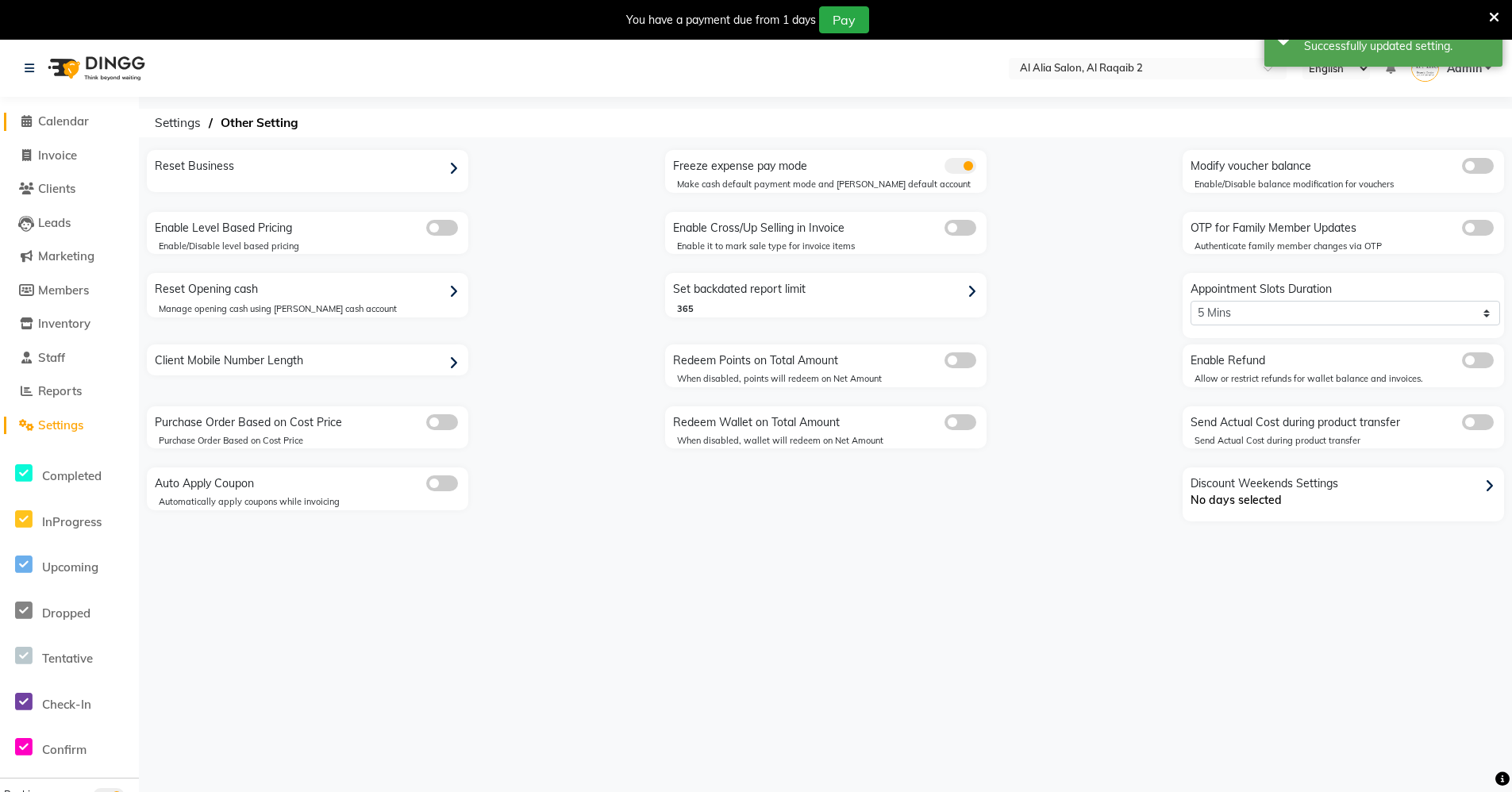
click at [62, 128] on span "Calendar" at bounding box center [63, 121] width 51 height 15
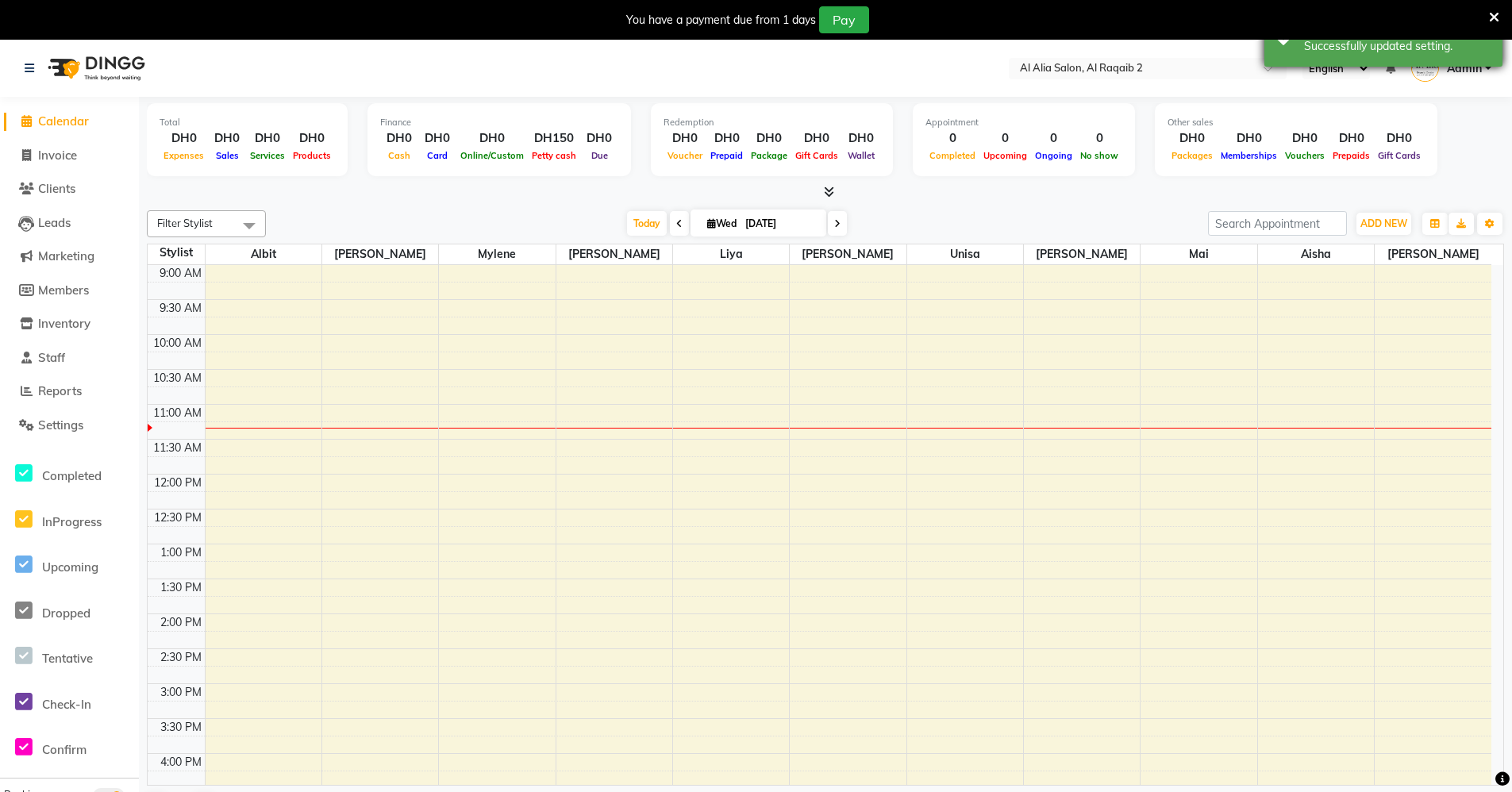
click at [1295, 42] on div "Success Successfully updated setting." at bounding box center [1383, 38] width 238 height 57
click at [456, 222] on div "[DATE] [DATE]" at bounding box center [737, 223] width 926 height 24
click at [65, 132] on li "Calendar" at bounding box center [69, 122] width 139 height 34
click at [60, 160] on span "Invoice" at bounding box center [57, 155] width 38 height 15
select select "service"
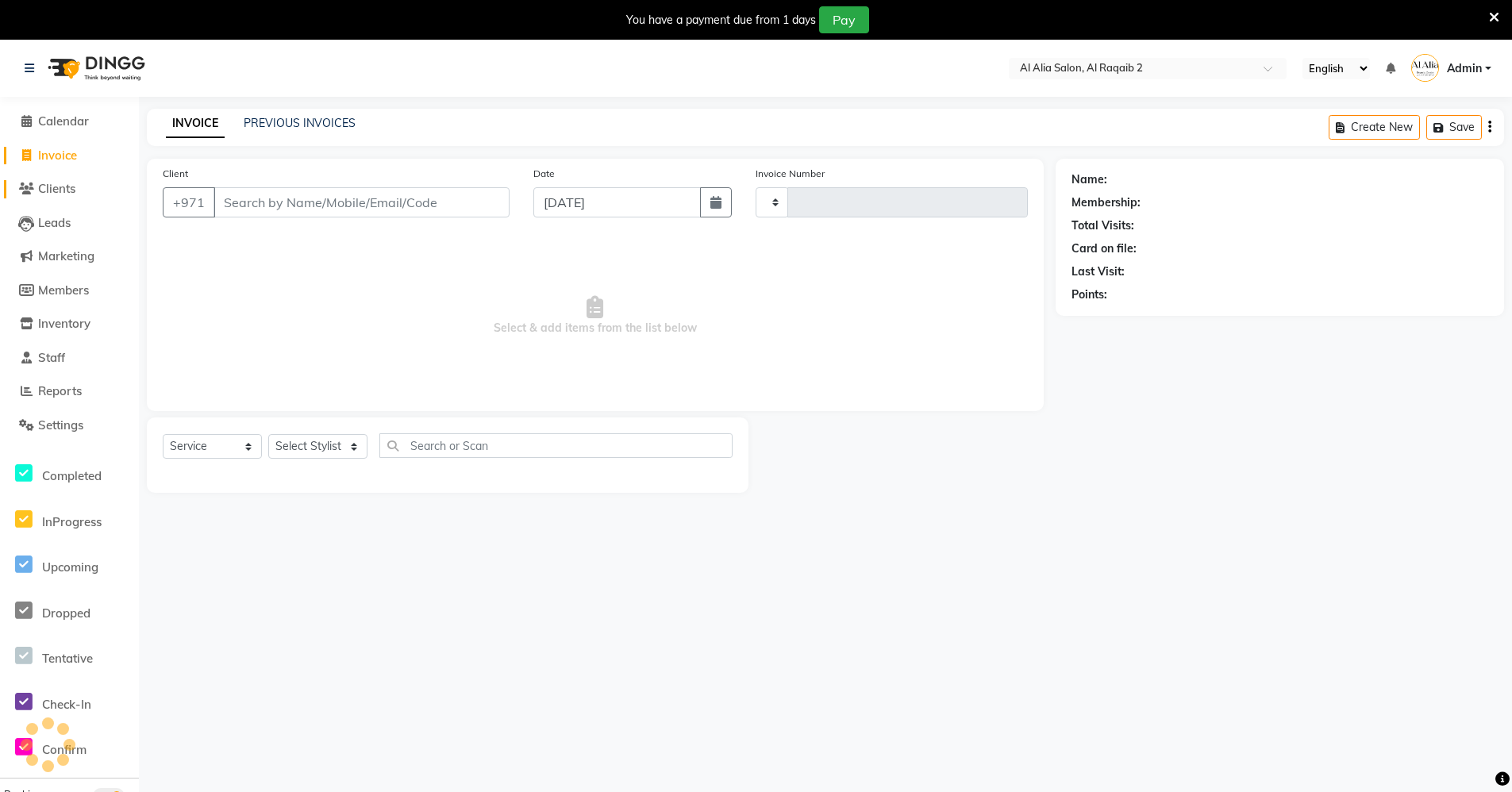
type input "0002"
click at [57, 182] on span "Clients" at bounding box center [57, 188] width 38 height 15
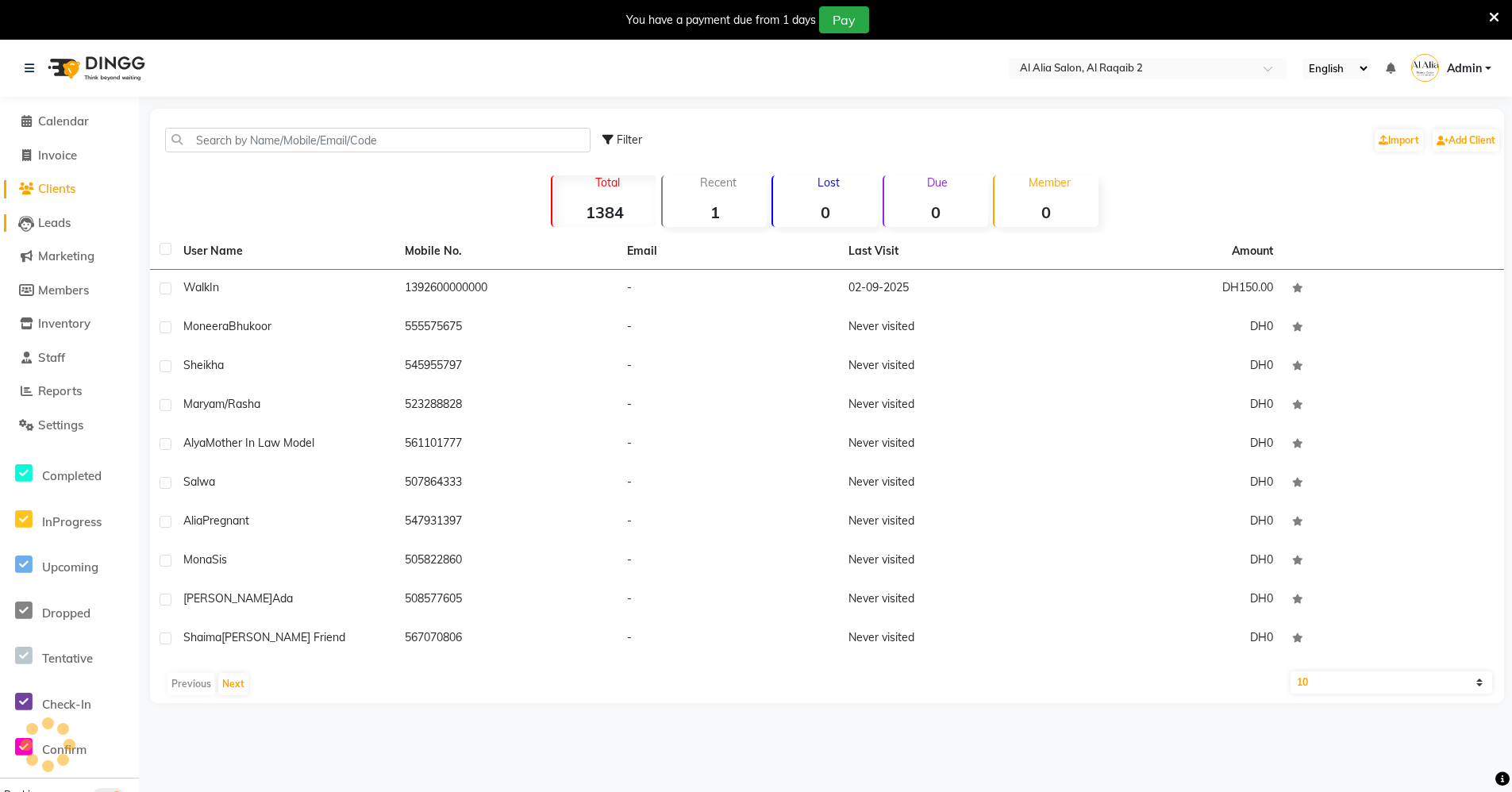
click at [71, 217] on span "Leads" at bounding box center [55, 223] width 32 height 15
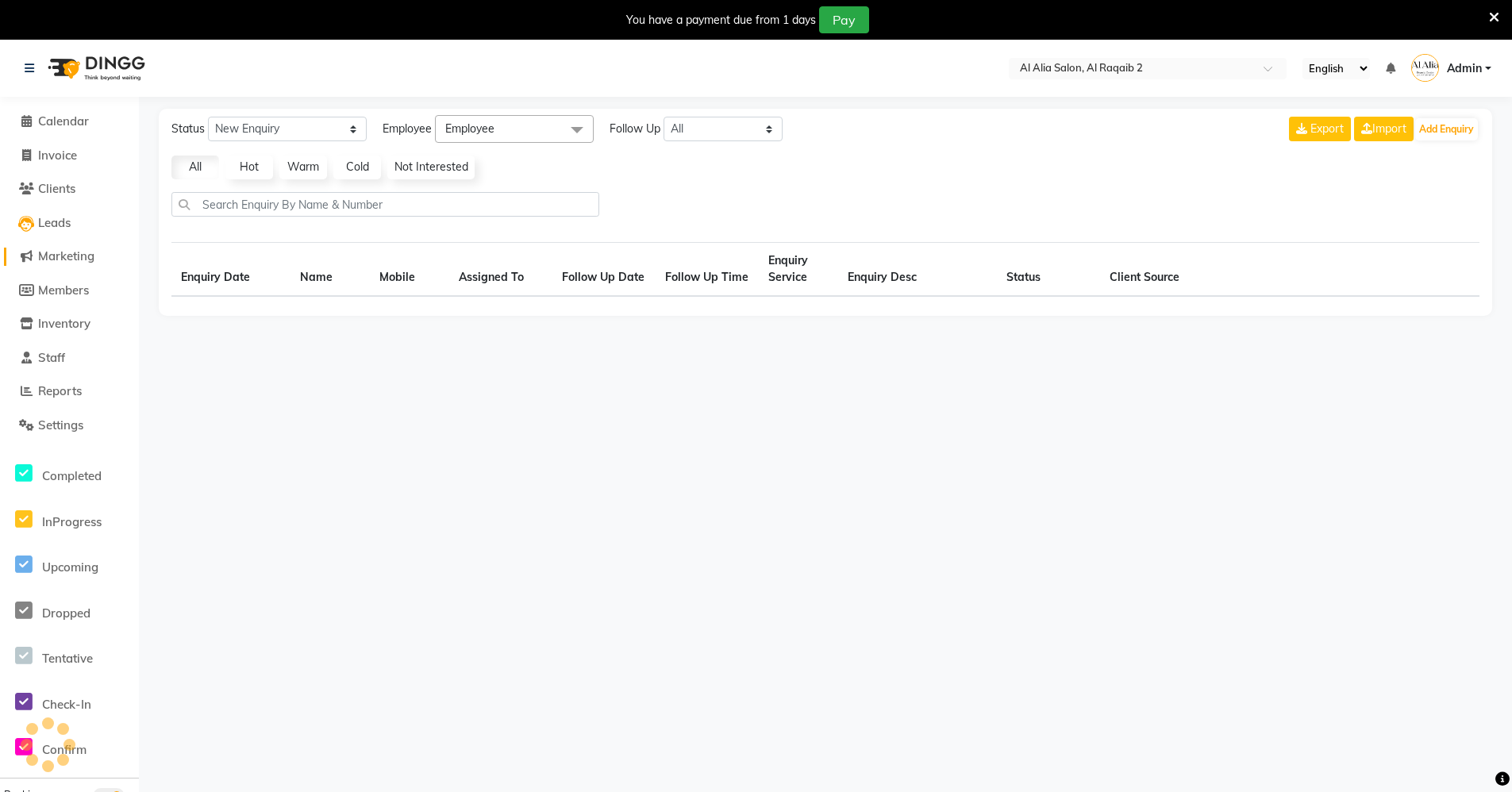
click at [61, 265] on link "Marketing" at bounding box center [69, 257] width 131 height 18
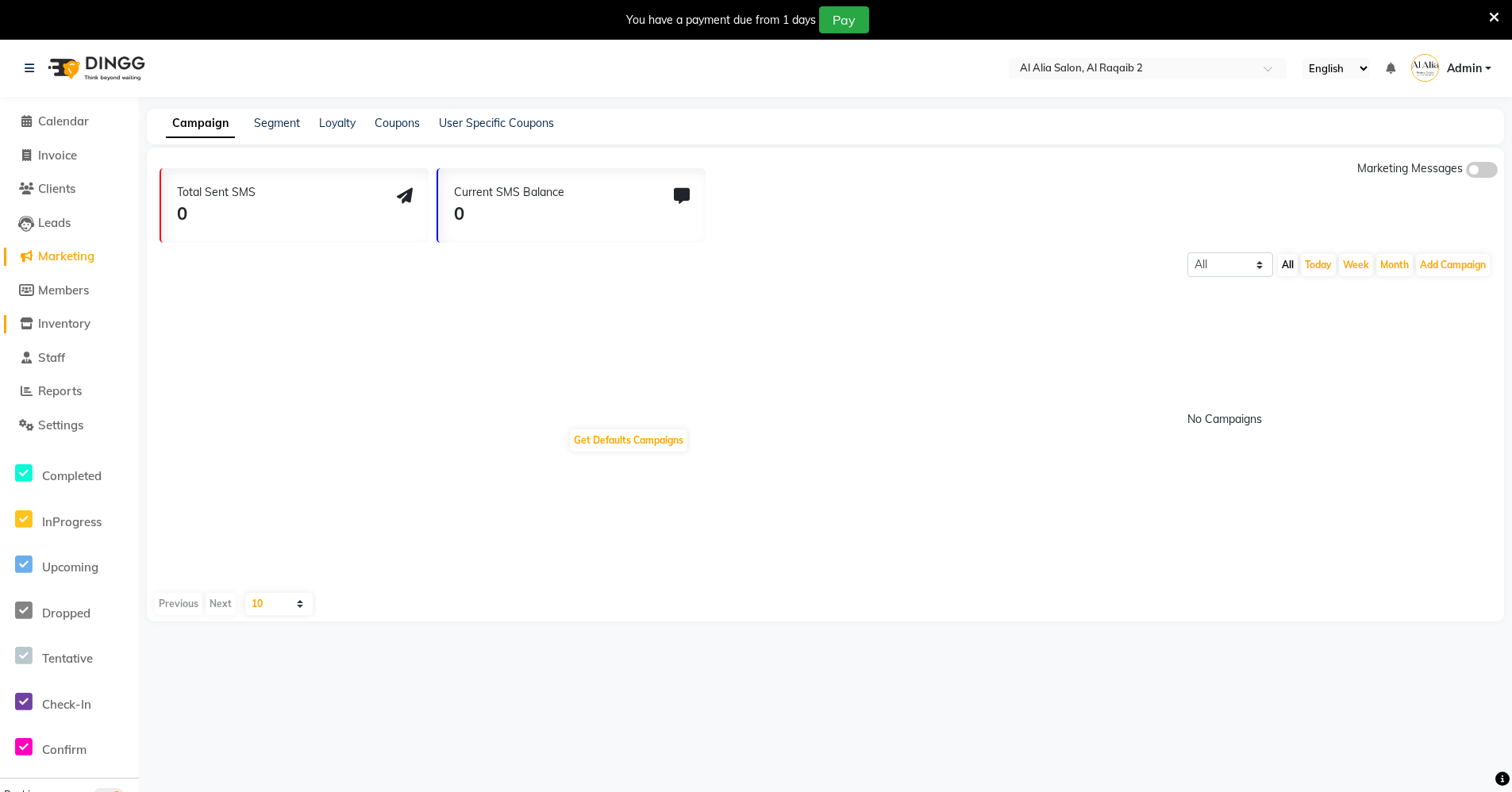
click at [51, 333] on link "Inventory" at bounding box center [69, 324] width 131 height 18
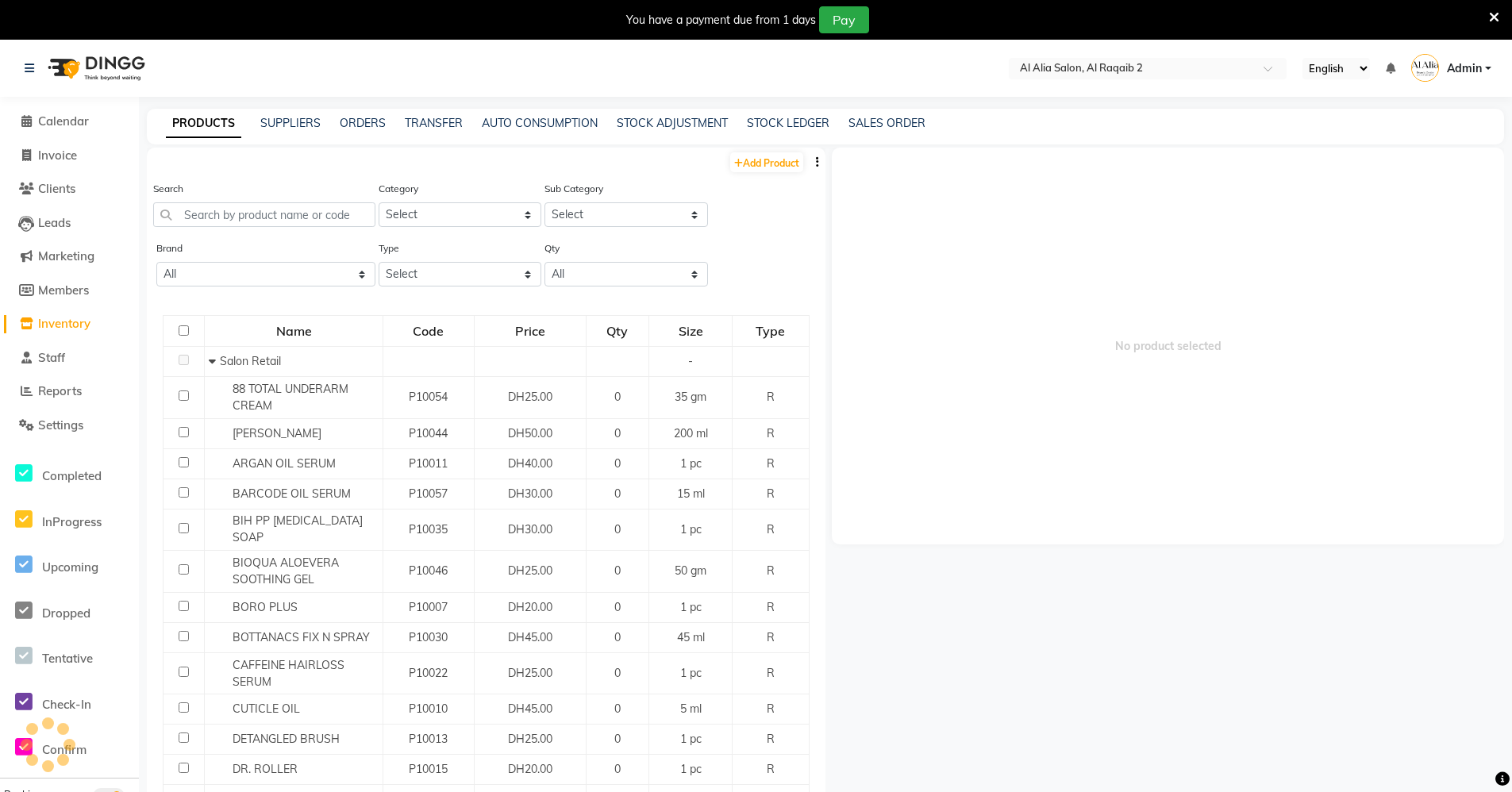
click at [1492, 20] on icon at bounding box center [1494, 18] width 11 height 14
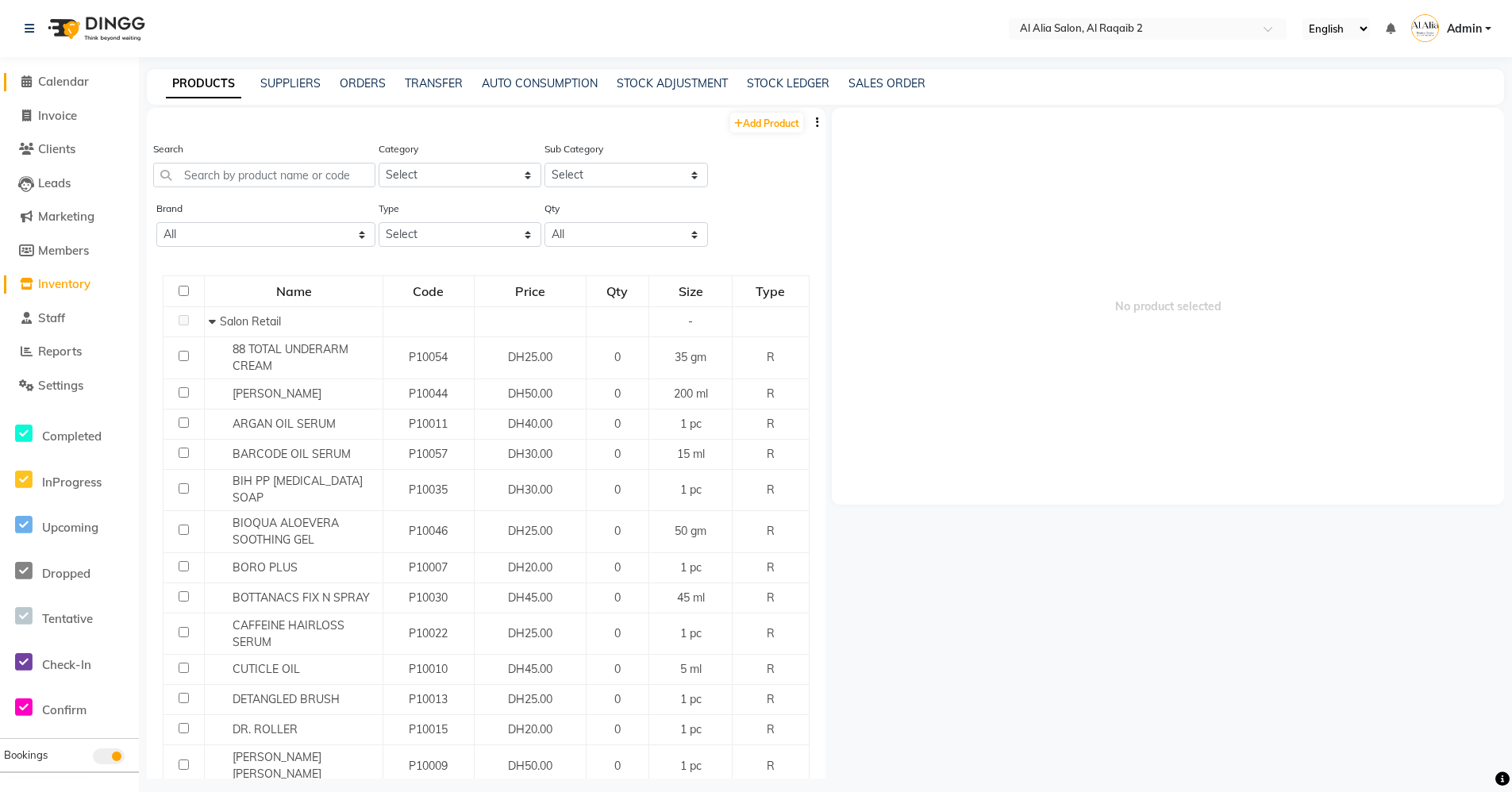
click at [68, 88] on link "Calendar" at bounding box center [69, 82] width 131 height 18
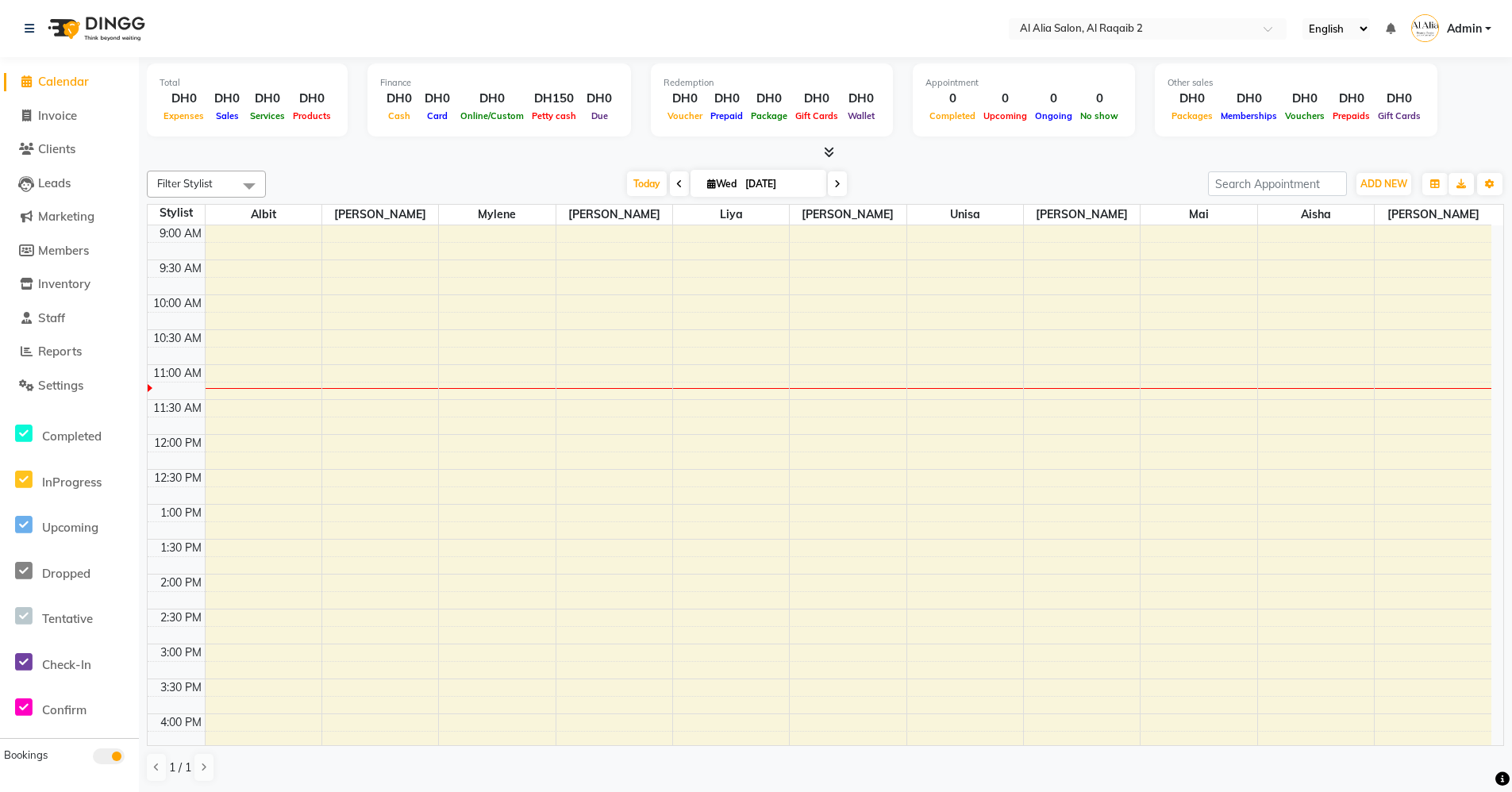
click at [1499, 25] on nav "Select Location × Al Alia Salon, Al Raqaib 2 English ENGLISH Español العربية मर…" at bounding box center [756, 29] width 1512 height 57
click at [1464, 32] on span "Admin" at bounding box center [1464, 29] width 35 height 17
click at [1428, 123] on link "Sign out" at bounding box center [1409, 114] width 145 height 25
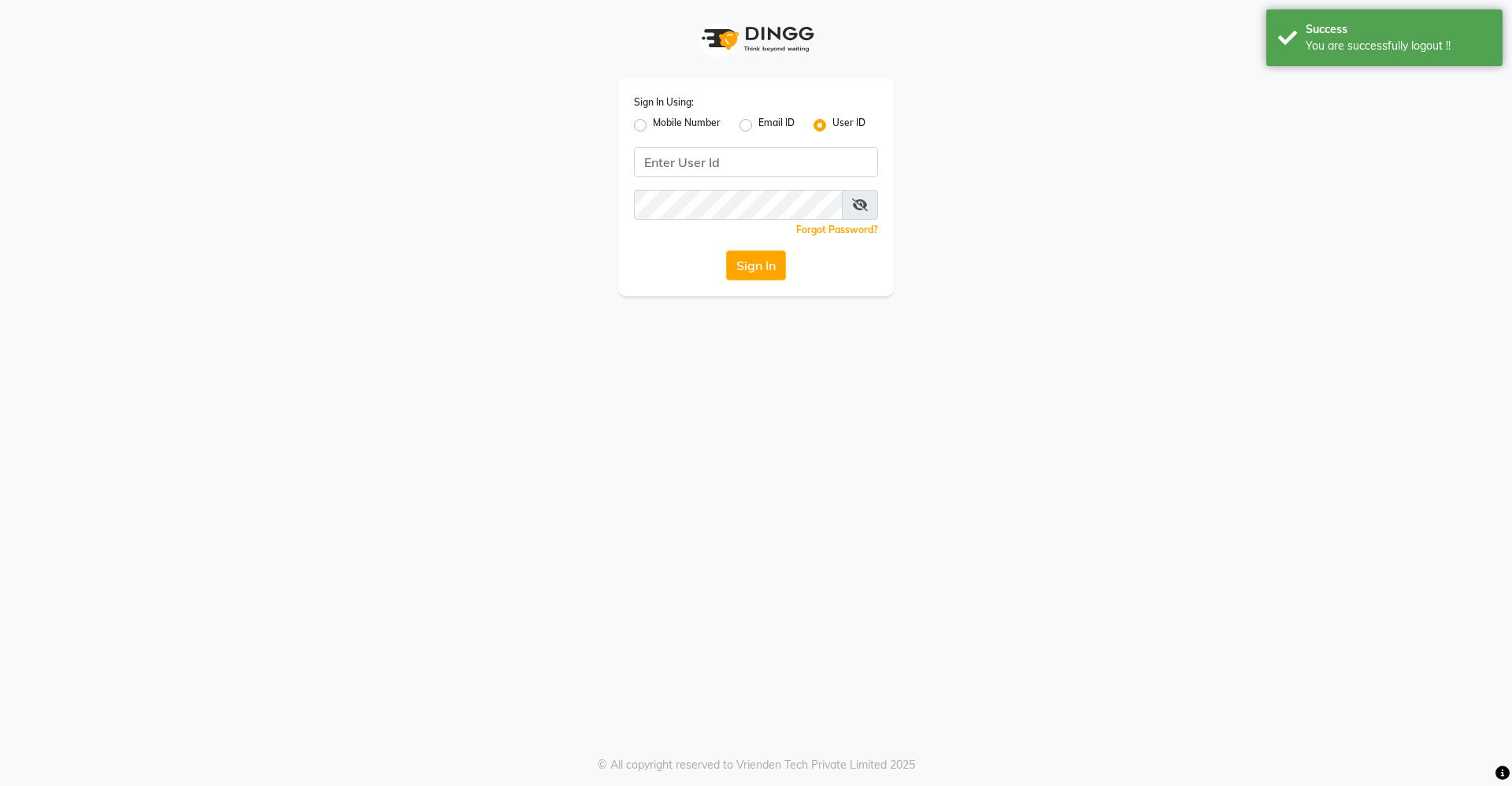
click at [784, 182] on div "Sign In Using: Mobile Number Email ID User ID Remember me Forgot Password? Sign…" at bounding box center [756, 187] width 276 height 218
drag, startPoint x: 783, startPoint y: 179, endPoint x: 794, endPoint y: 171, distance: 13.6
click at [793, 171] on div "Sign In Using: Mobile Number Email ID User ID Remember me Forgot Password? Sign…" at bounding box center [756, 187] width 276 height 218
click at [794, 171] on input "Username" at bounding box center [755, 162] width 244 height 30
type input "[GEOGRAPHIC_DATA]"
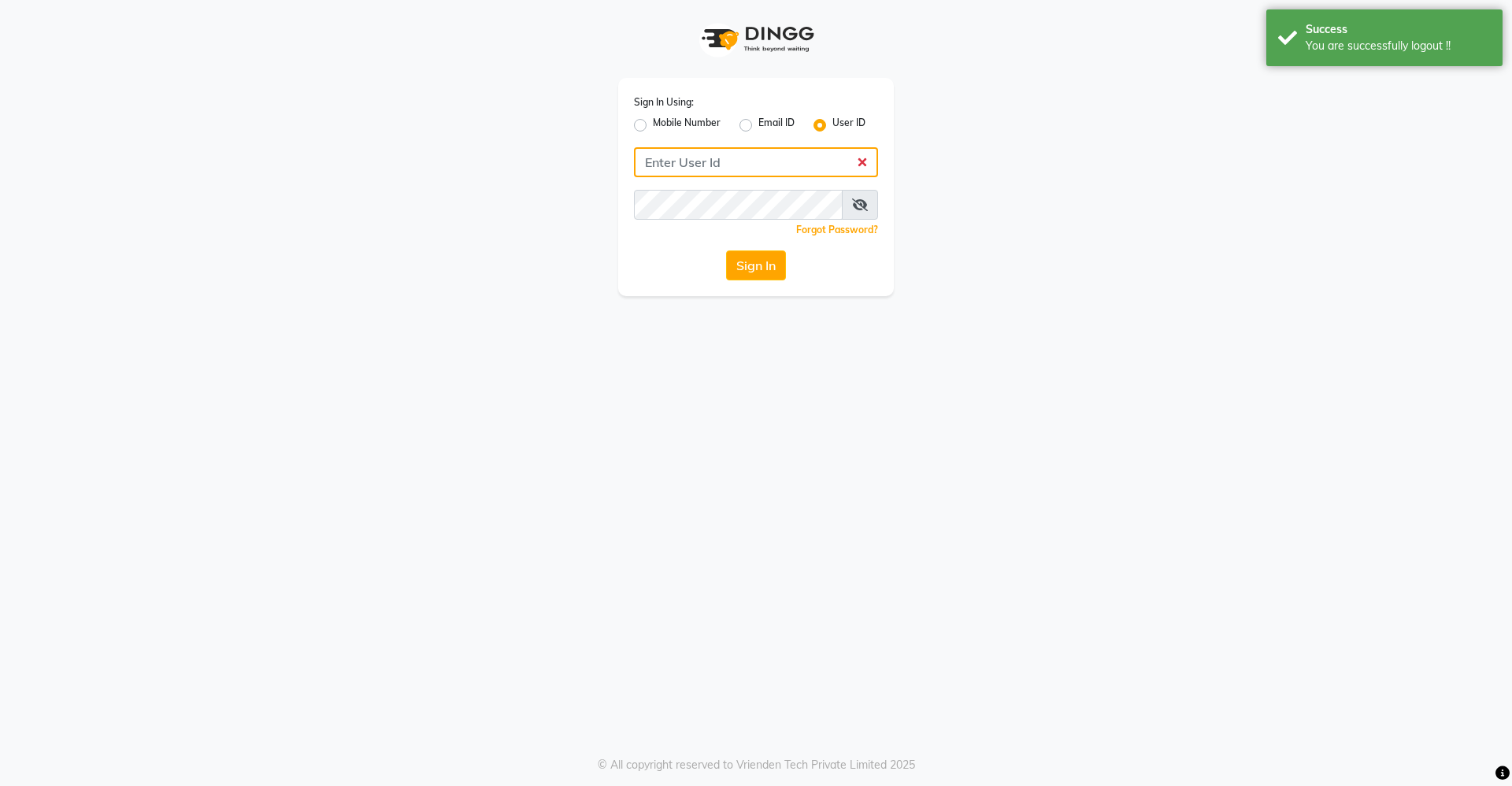
click at [795, 172] on input "Username" at bounding box center [755, 162] width 244 height 30
click at [710, 123] on label "Mobile Number" at bounding box center [687, 124] width 67 height 19
click at [663, 123] on input "Mobile Number" at bounding box center [658, 121] width 11 height 11
radio input "true"
radio input "false"
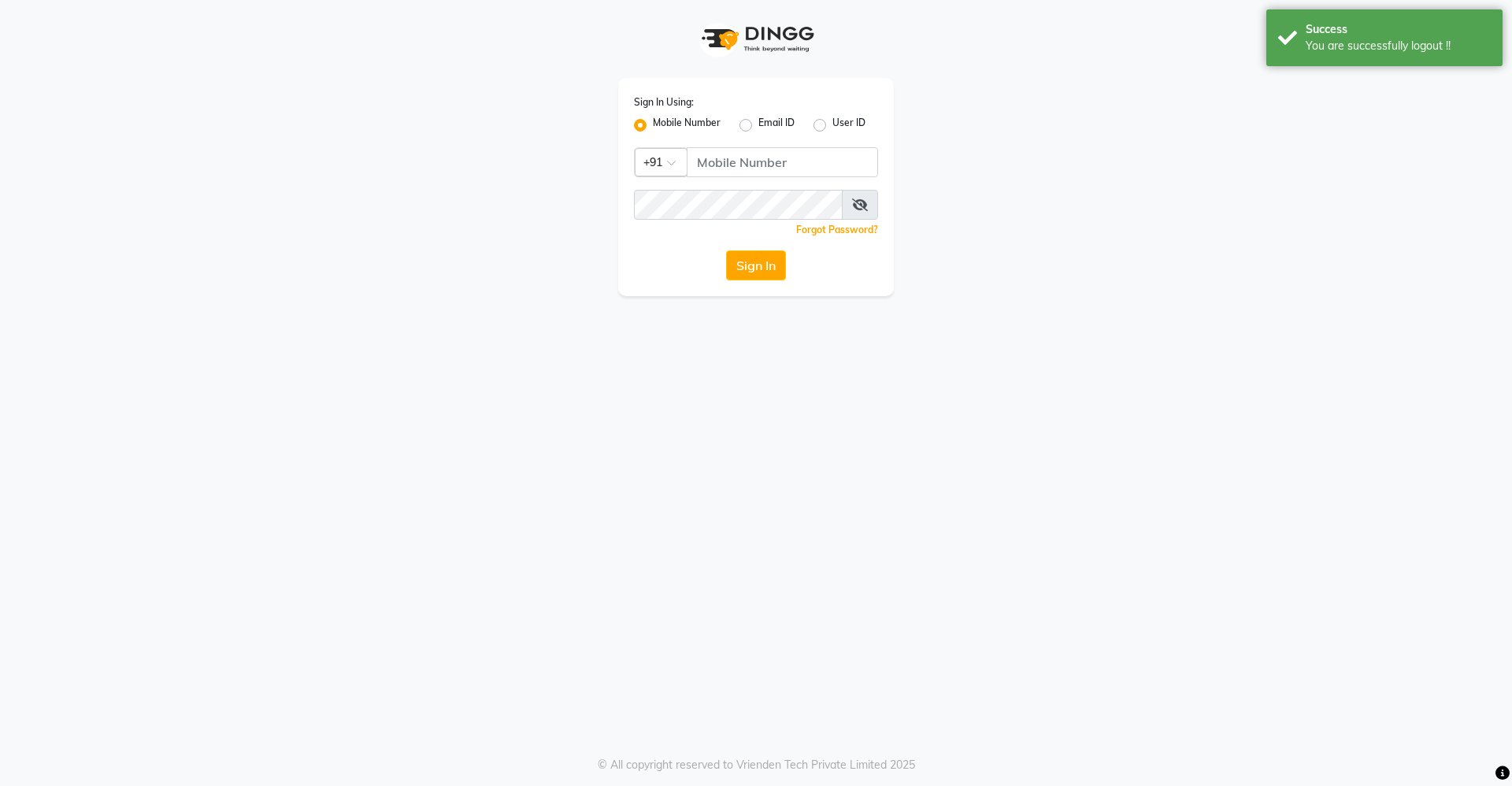
click at [658, 172] on div "Country Code × +91" at bounding box center [660, 162] width 52 height 28
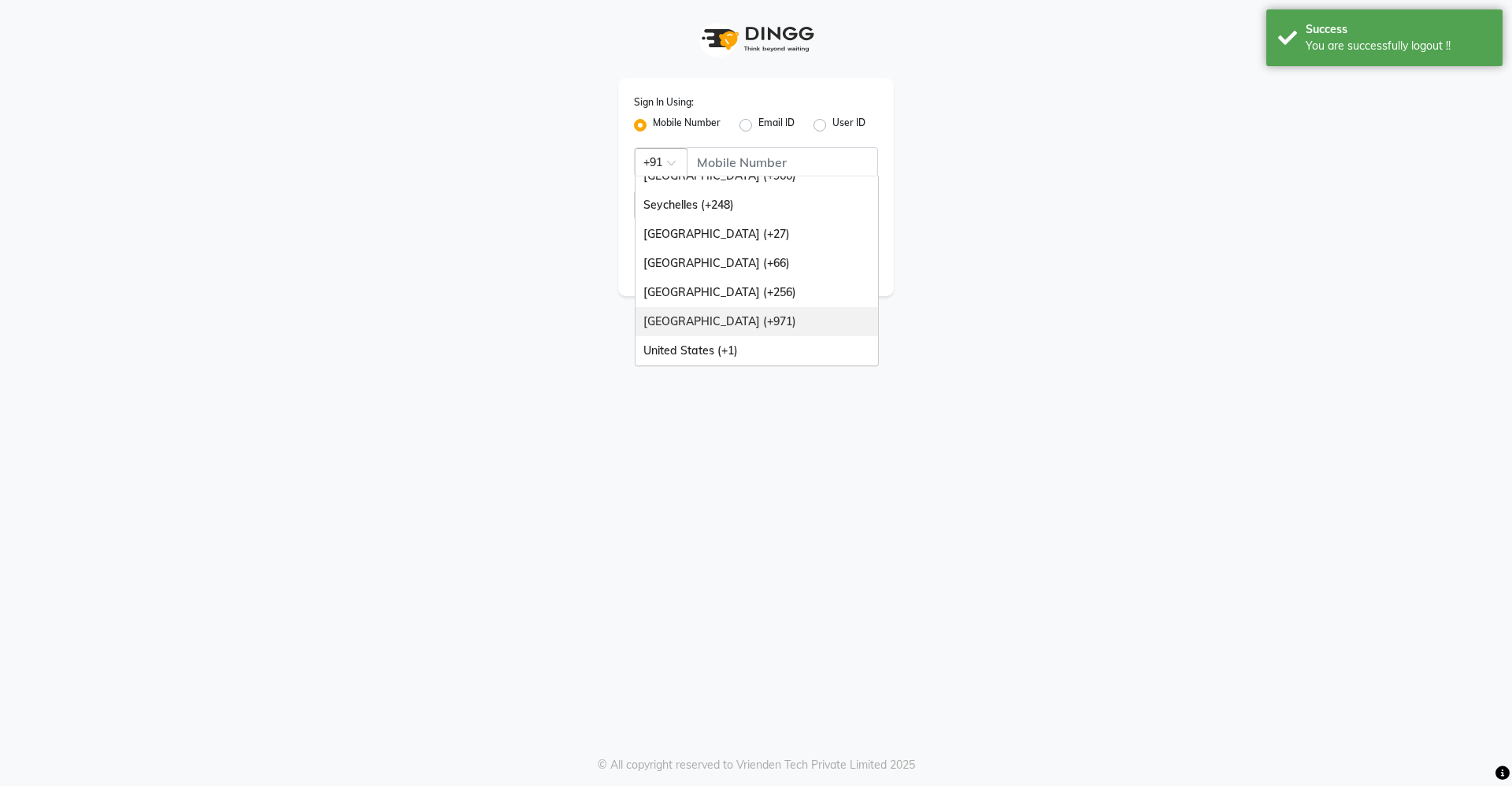
click at [678, 326] on div "[GEOGRAPHIC_DATA] (+971)" at bounding box center [756, 321] width 242 height 29
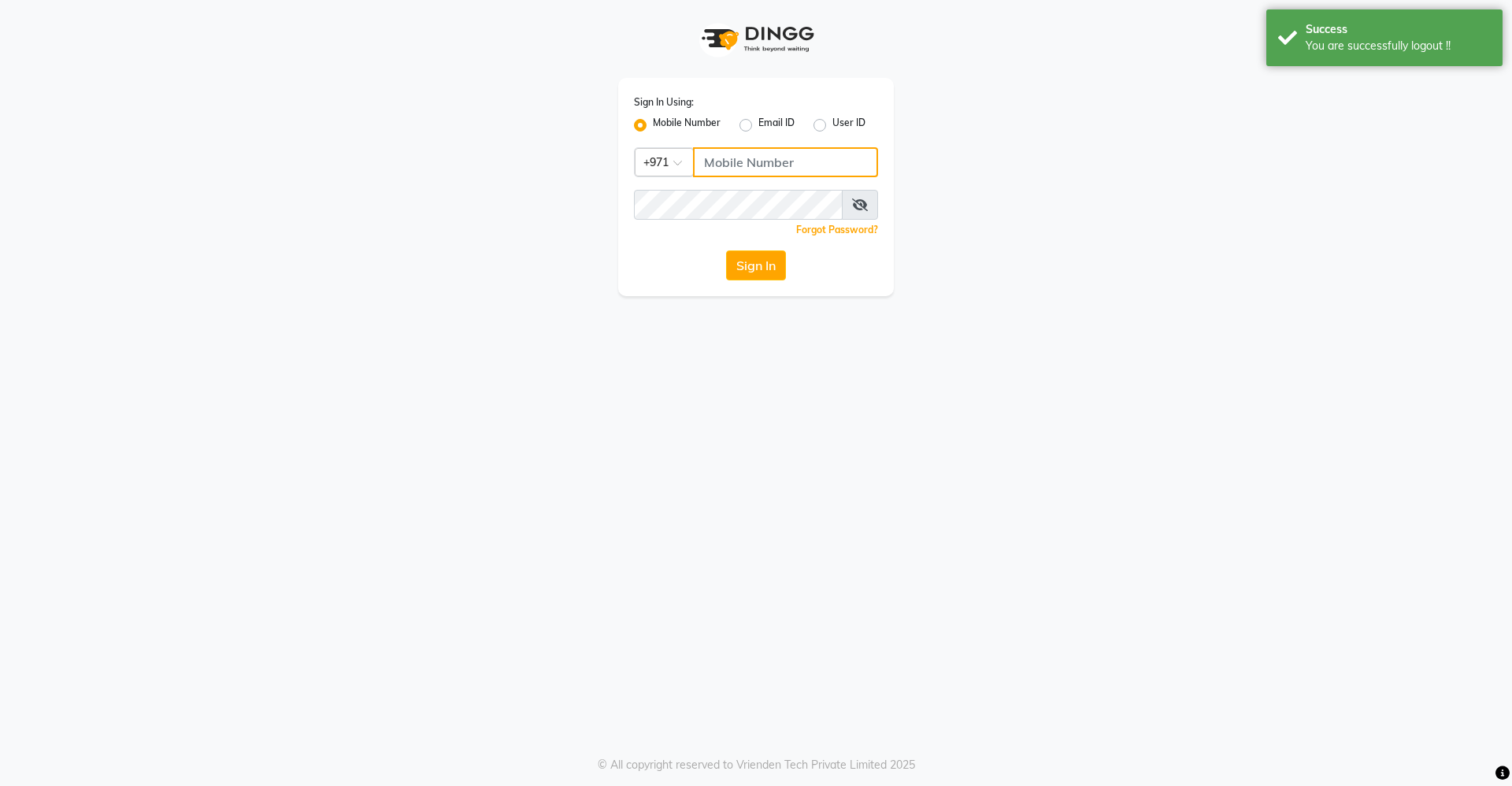
click at [772, 164] on input "Username" at bounding box center [785, 162] width 185 height 30
paste input "529045115"
type input "529045115"
click at [760, 184] on div "Sign In Using: Mobile Number Email ID User ID Country Code × [PHONE_NUMBER] Rem…" at bounding box center [756, 187] width 276 height 218
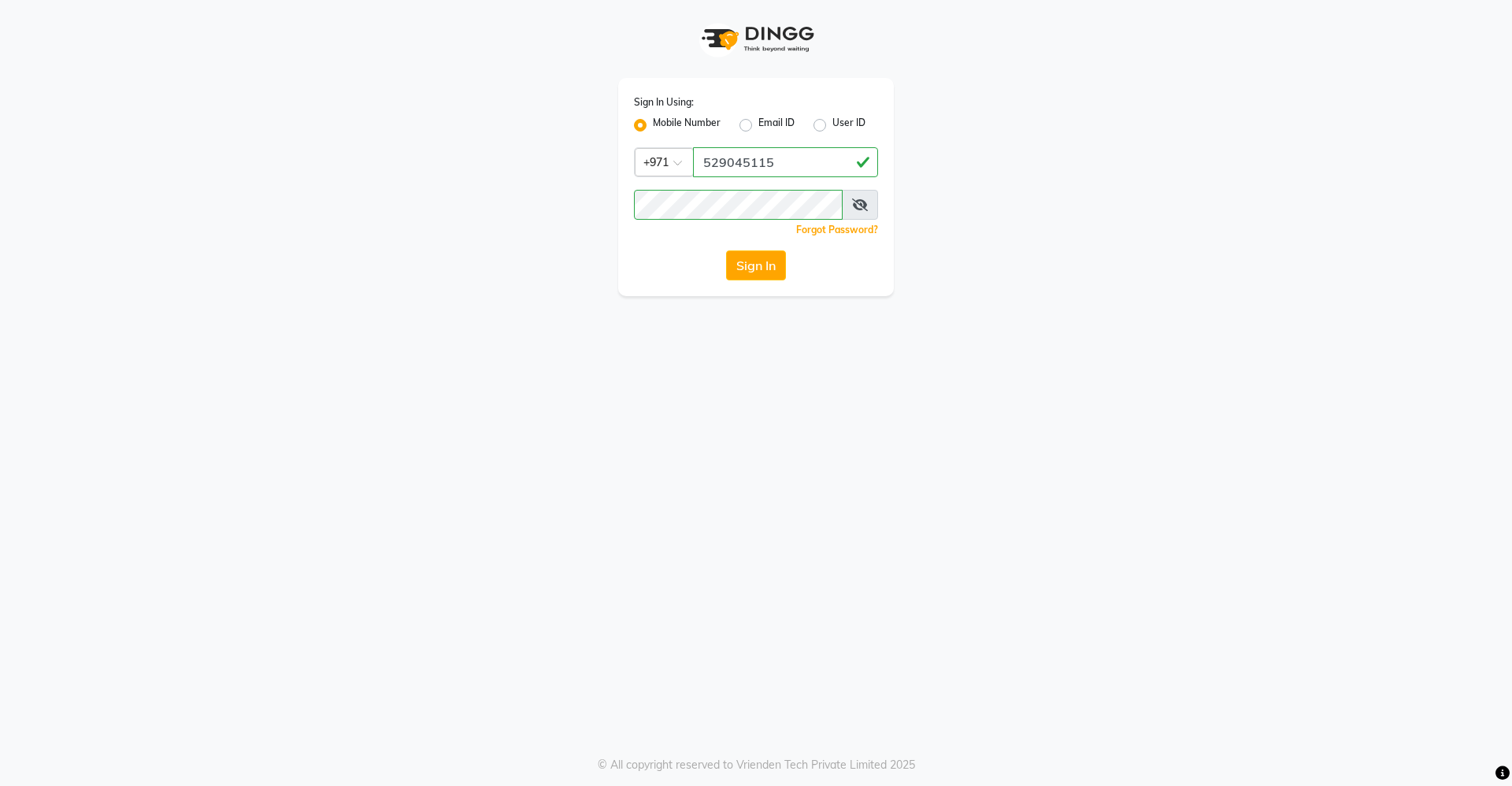
click at [702, 385] on div "Sign In Using: Mobile Number Email ID User ID Country Code × [PHONE_NUMBER] Rem…" at bounding box center [756, 393] width 1512 height 786
click at [1217, 208] on app-login "Sign In Using: Mobile Number Email ID User ID Country Code × [PHONE_NUMBER] Rem…" at bounding box center [756, 148] width 1512 height 296
click at [760, 258] on button "Sign In" at bounding box center [755, 265] width 59 height 30
